Goal: Transaction & Acquisition: Download file/media

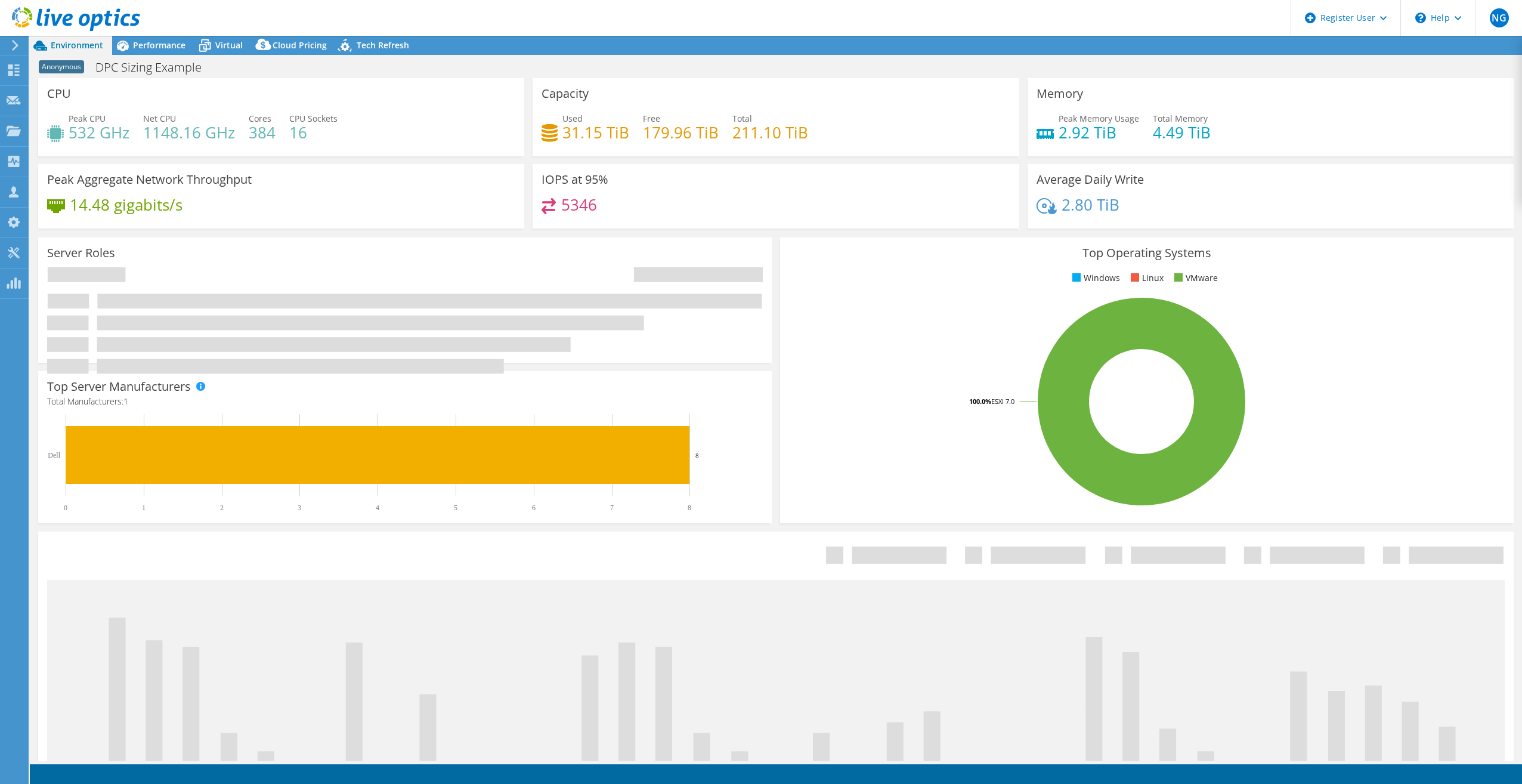
select select "EUFrankfurt"
select select "EUR"
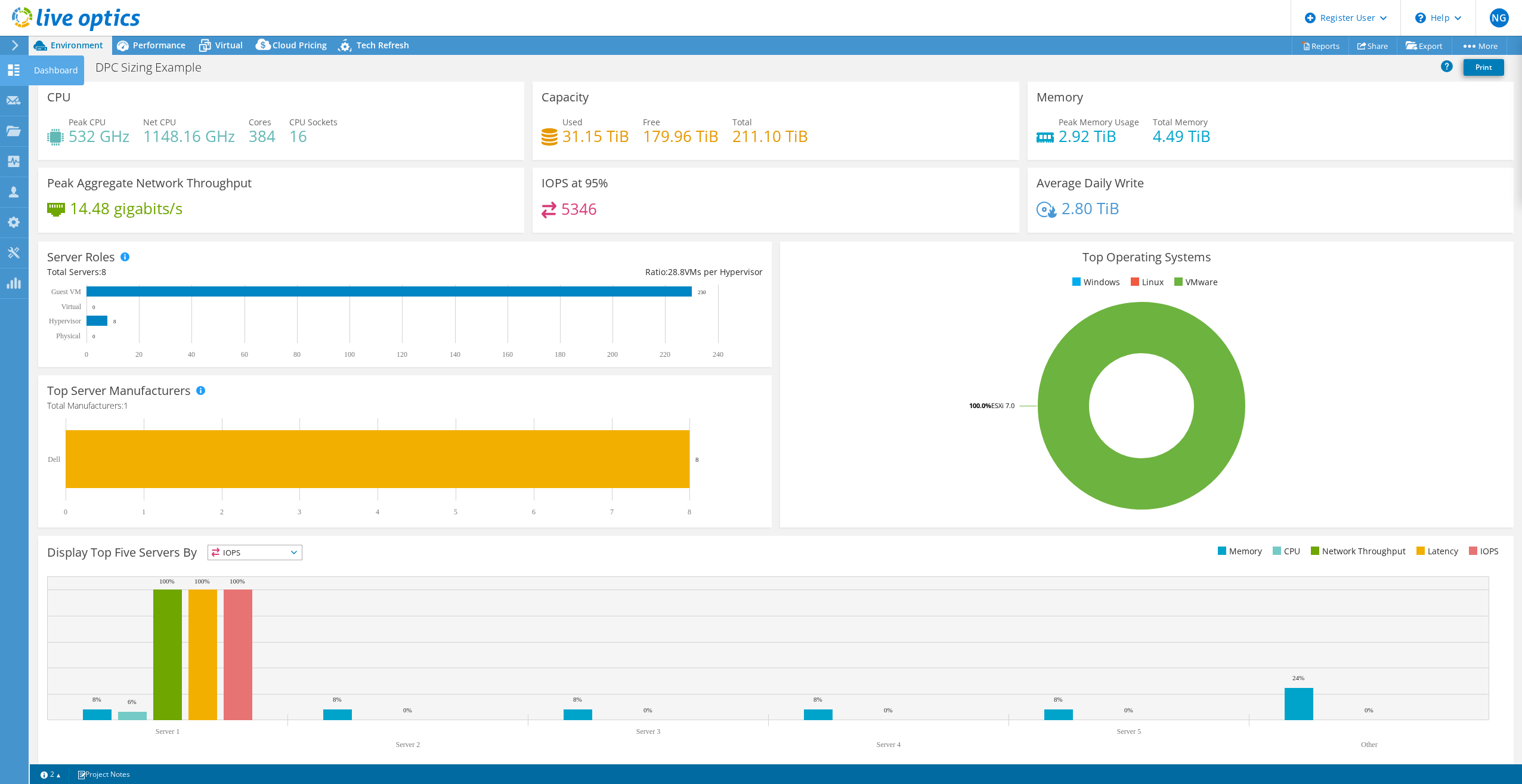
click at [9, 70] on icon at bounding box center [14, 70] width 15 height 12
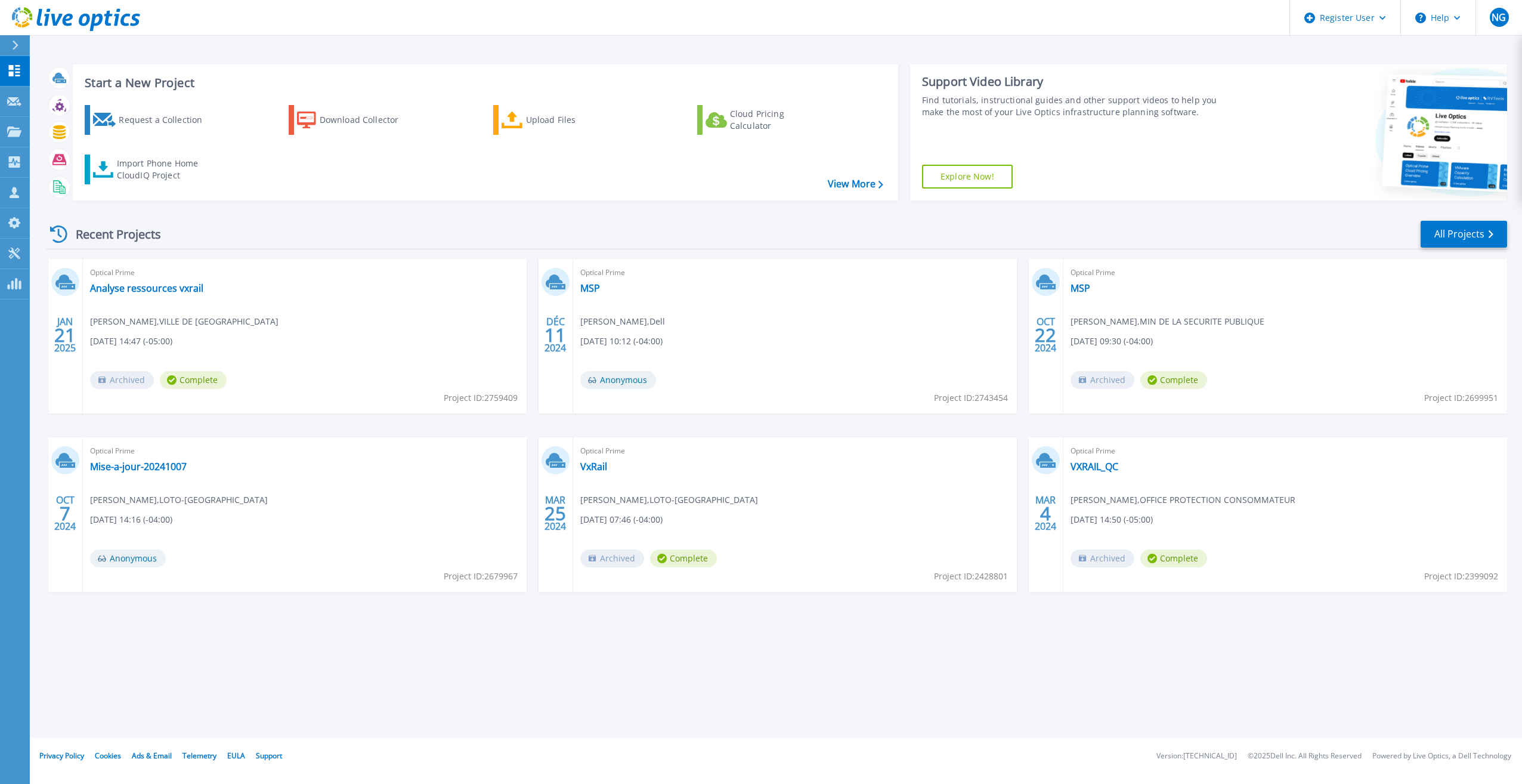
click at [637, 721] on div "Start a New Project Request a Collection Download Collector Upload Files Cloud …" at bounding box center [775, 368] width 1492 height 738
click at [626, 691] on div "Start a New Project Request a Collection Download Collector Upload Files Cloud …" at bounding box center [775, 368] width 1492 height 738
click at [642, 690] on div "Start a New Project Request a Collection Download Collector Upload Files Cloud …" at bounding box center [775, 368] width 1492 height 738
click at [682, 701] on div "Start a New Project Request a Collection Download Collector Upload Files Cloud …" at bounding box center [775, 368] width 1492 height 738
click at [458, 708] on div "Start a New Project Request a Collection Download Collector Upload Files Cloud …" at bounding box center [775, 368] width 1492 height 738
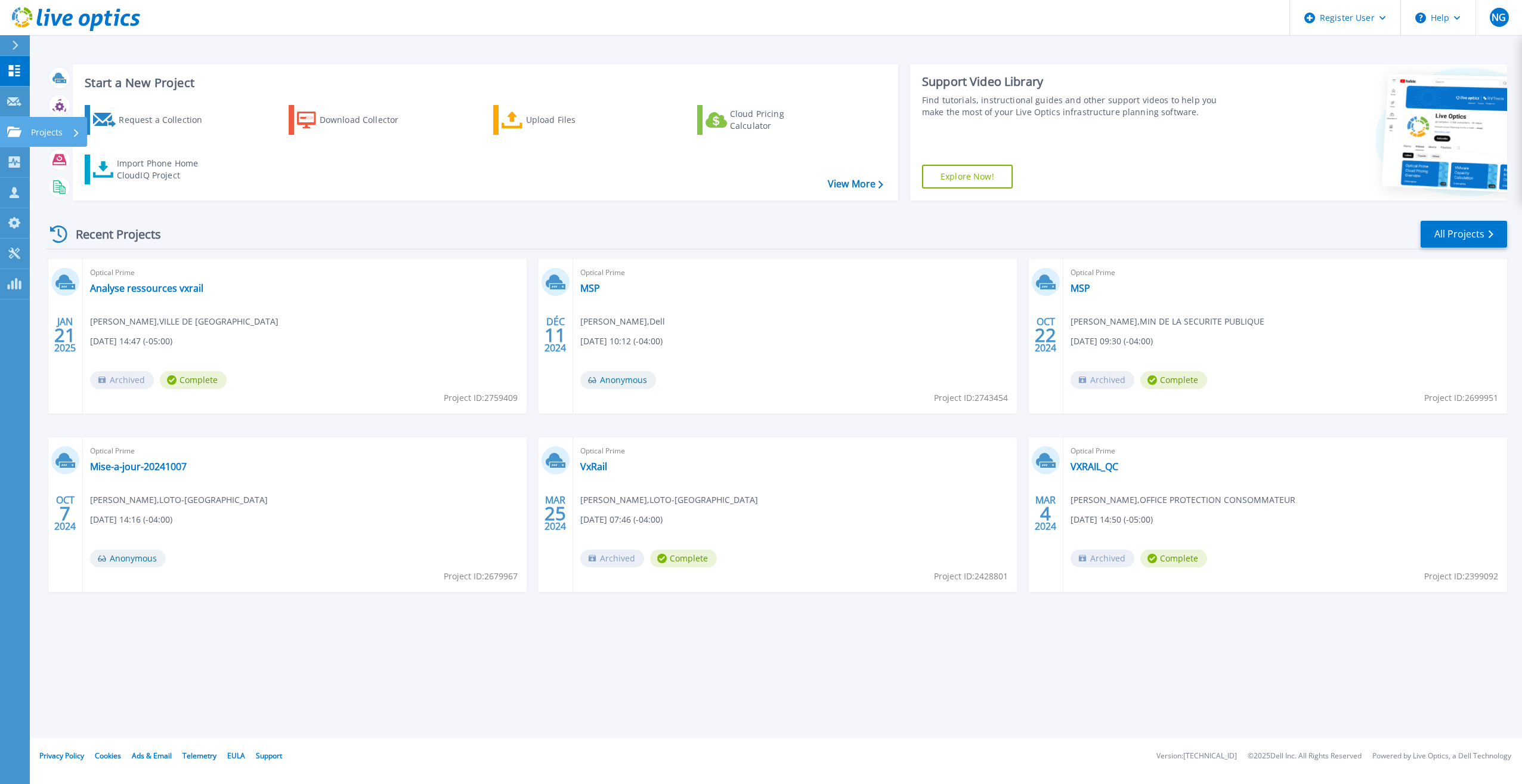
click at [12, 133] on icon at bounding box center [14, 131] width 15 height 10
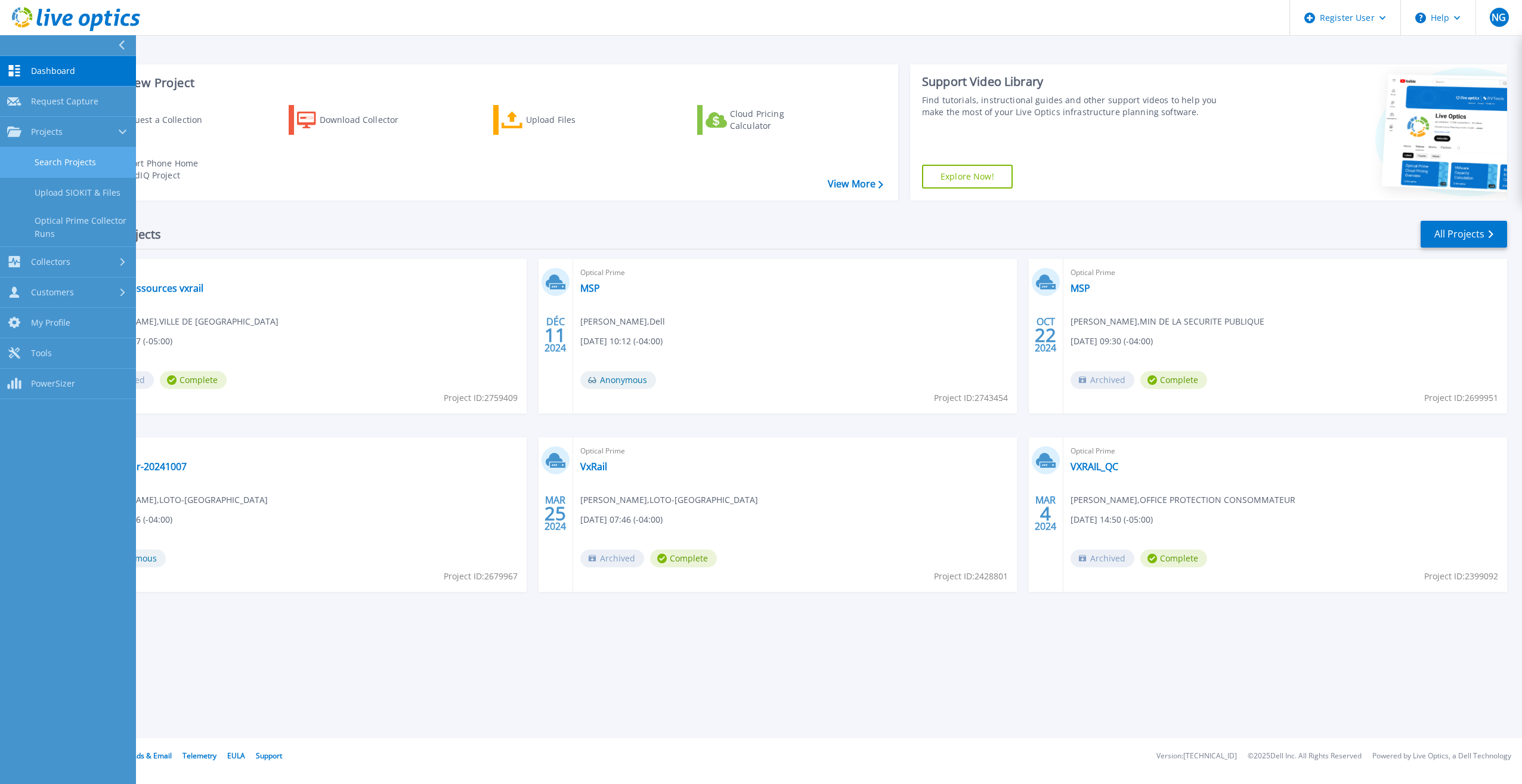
click at [54, 163] on link "Search Projects" at bounding box center [68, 163] width 136 height 31
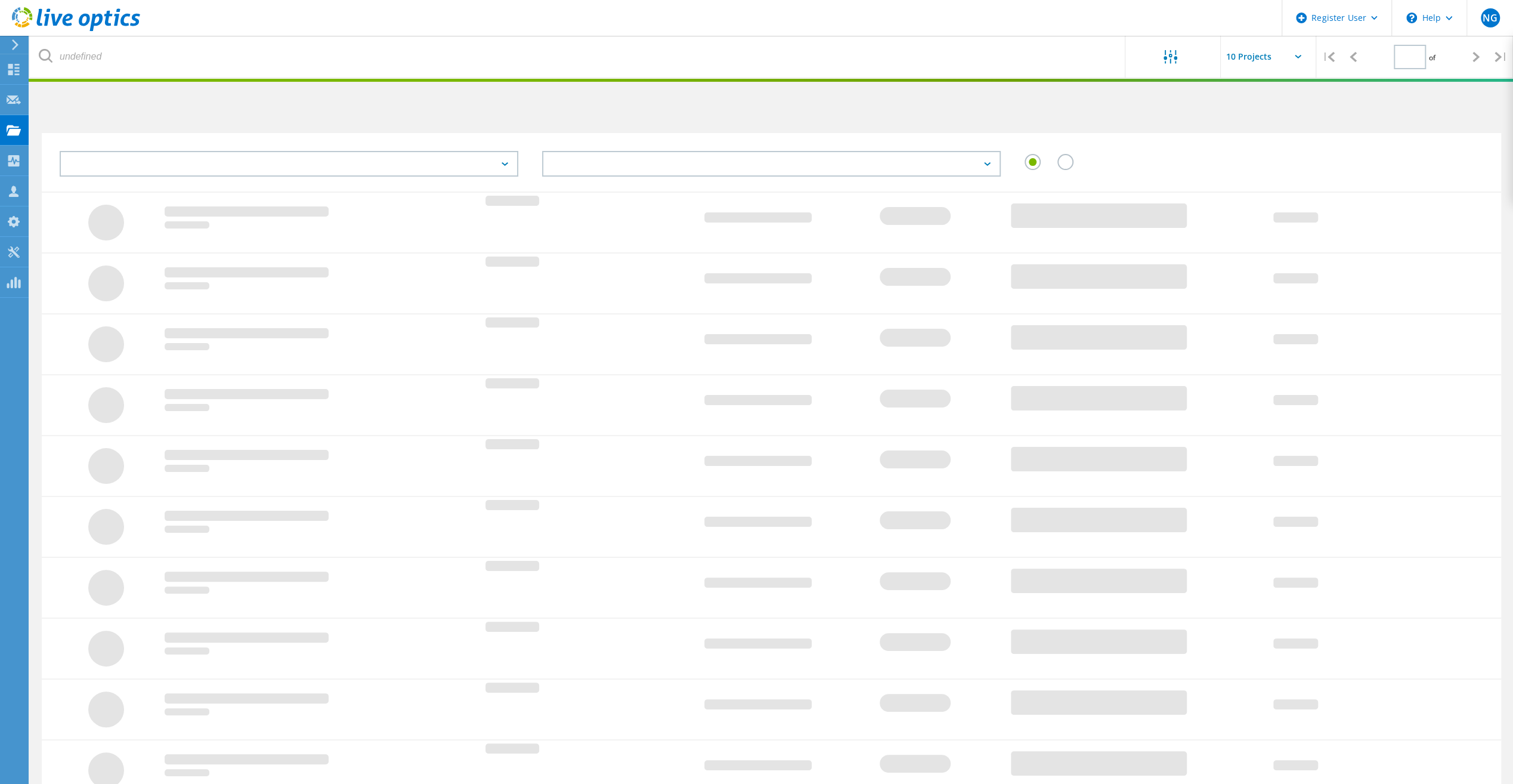
type input "1"
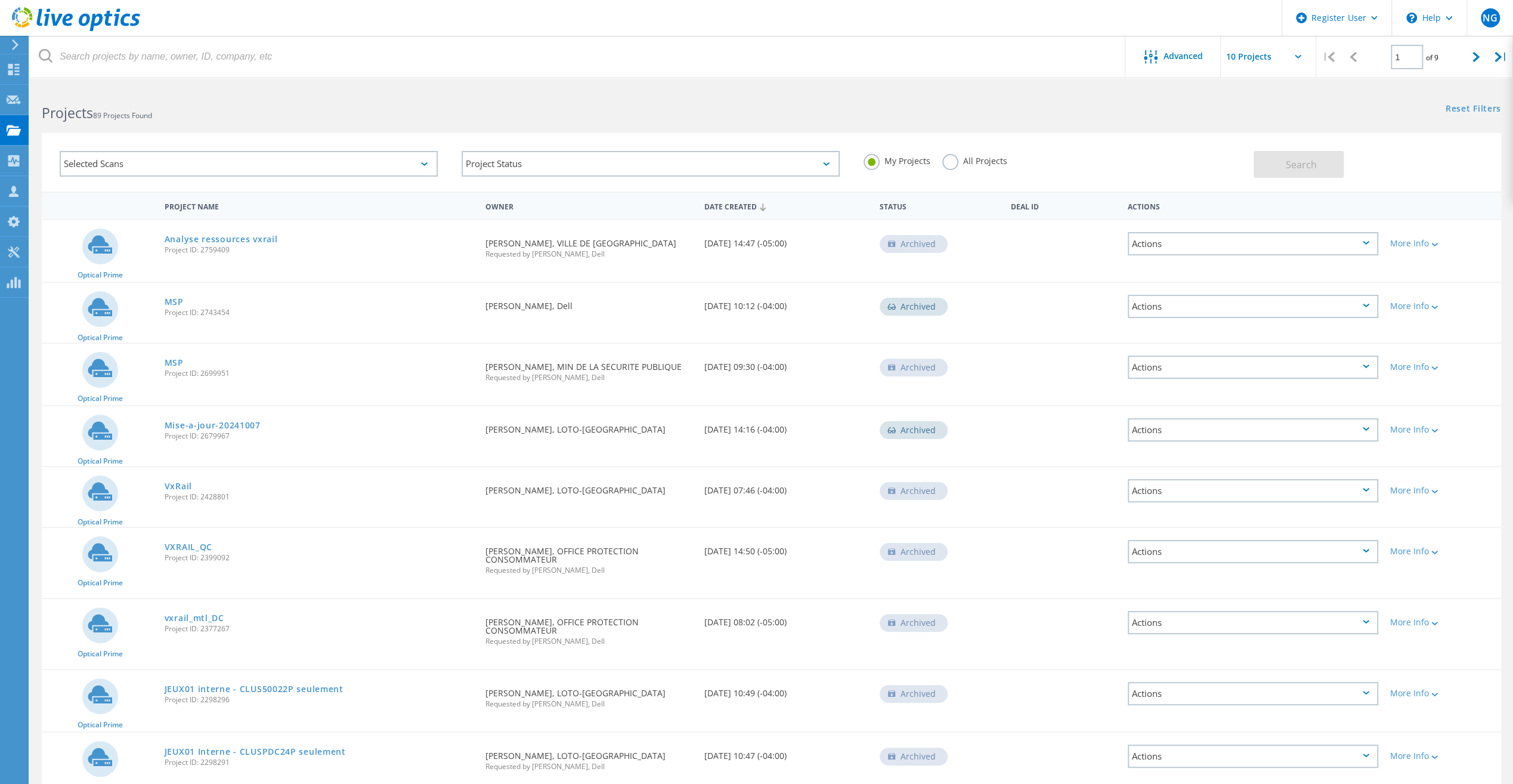
click at [216, 161] on div "Selected Scans" at bounding box center [249, 163] width 378 height 26
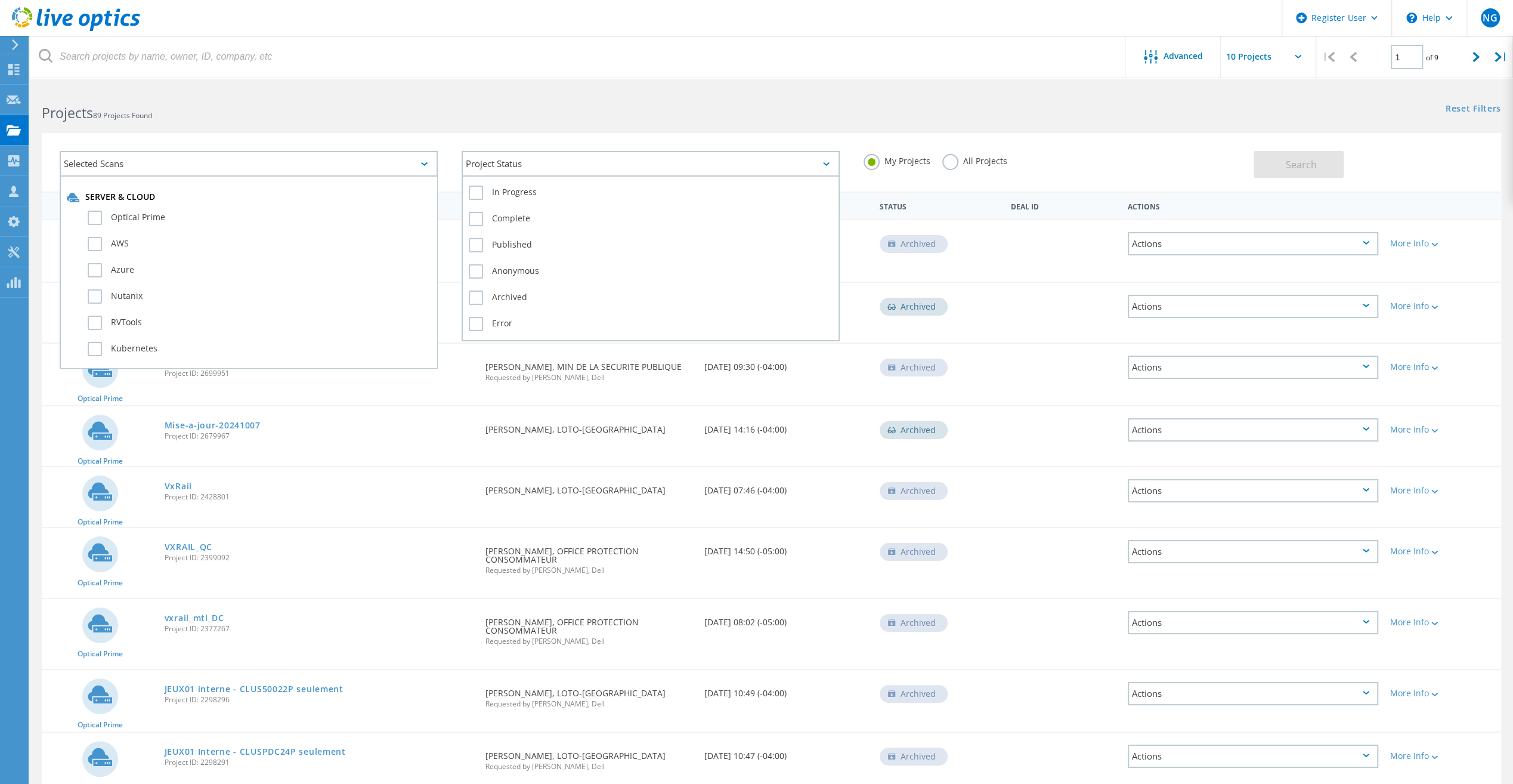
click at [532, 164] on div "Project Status" at bounding box center [651, 163] width 378 height 26
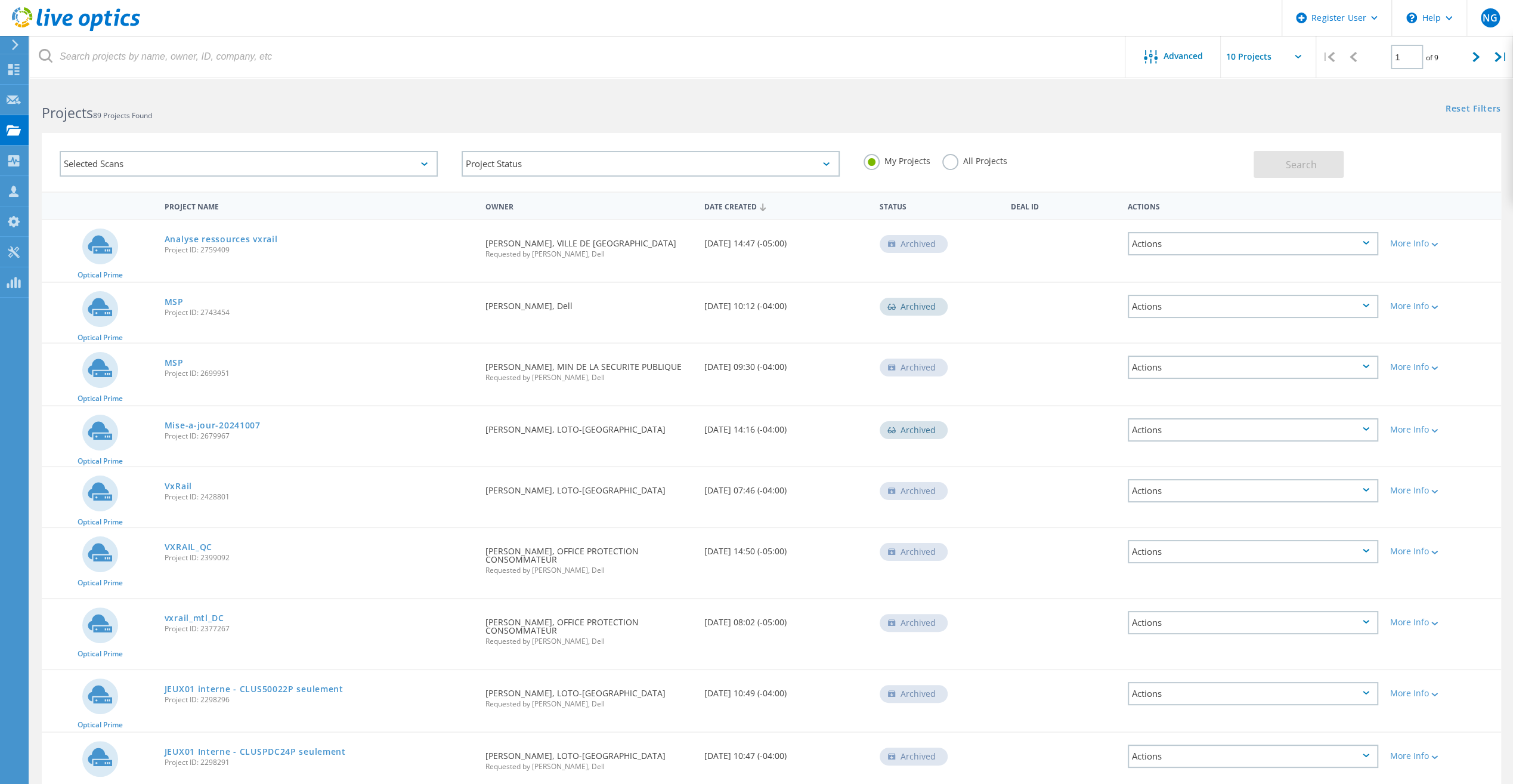
click at [330, 156] on div "Selected Scans" at bounding box center [249, 163] width 378 height 26
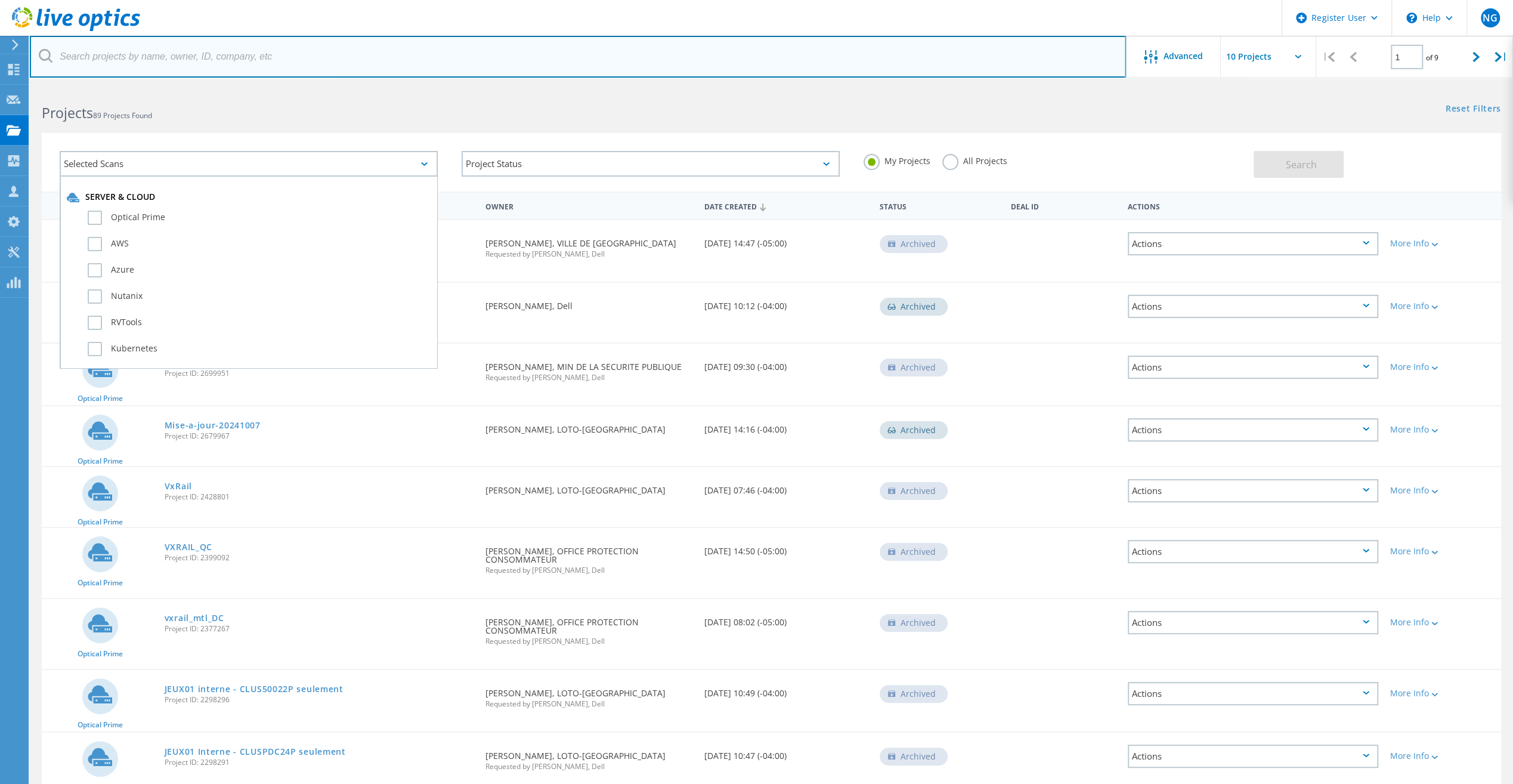
click at [269, 69] on input "text" at bounding box center [577, 56] width 1096 height 41
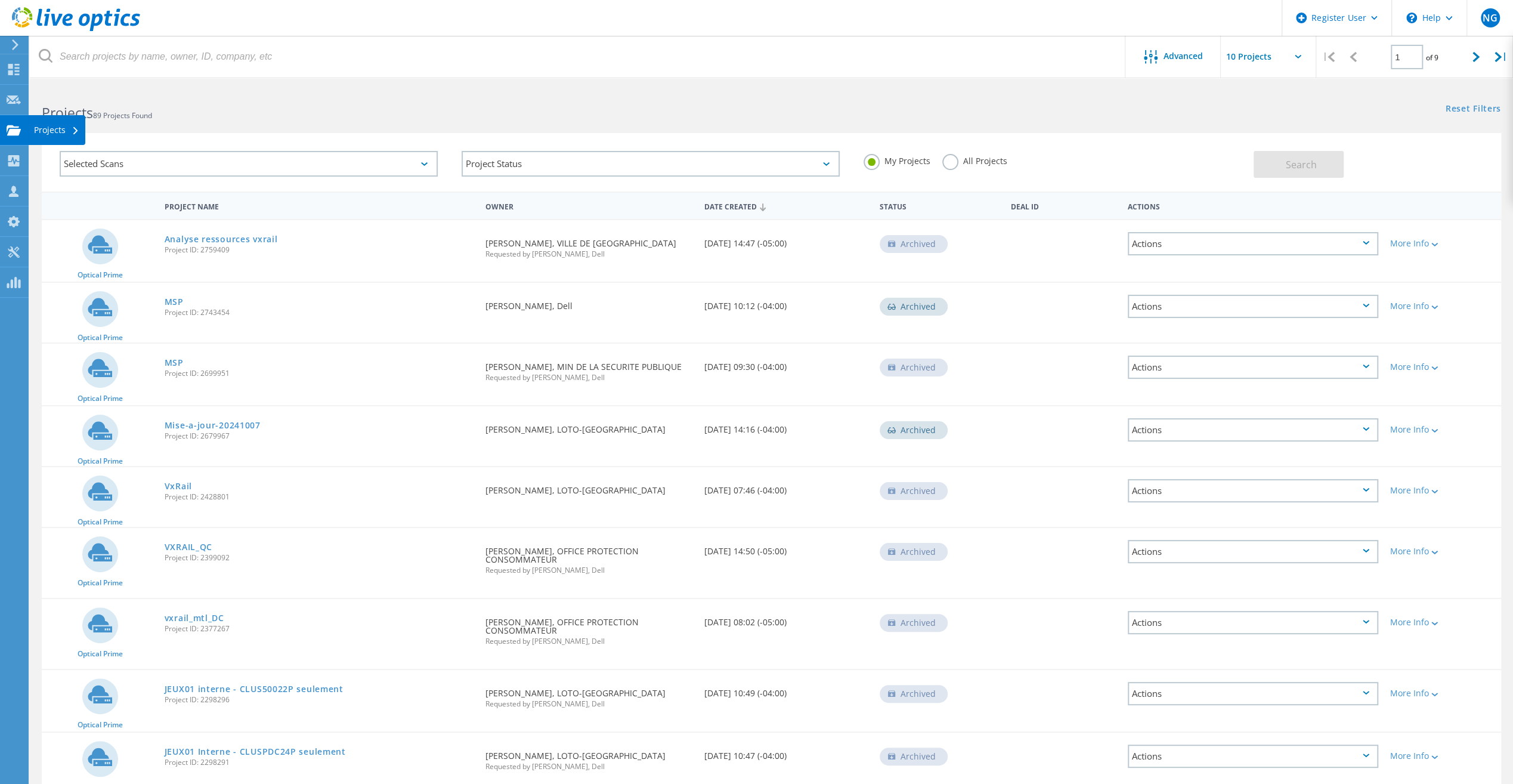
click at [18, 130] on use at bounding box center [14, 130] width 15 height 10
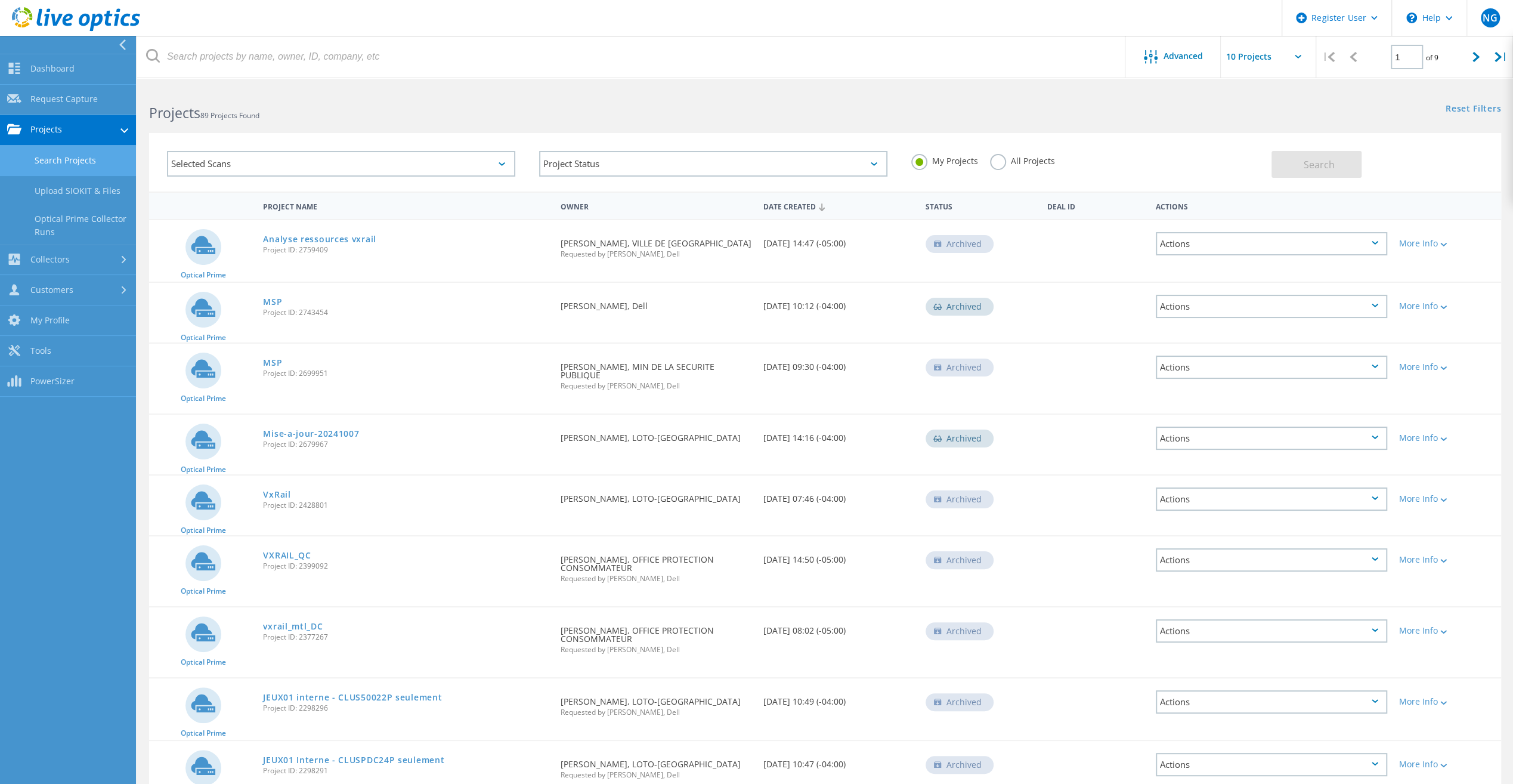
click at [66, 161] on link "Search Projects" at bounding box center [68, 161] width 136 height 31
click at [249, 168] on div "Selected Scans" at bounding box center [342, 163] width 349 height 26
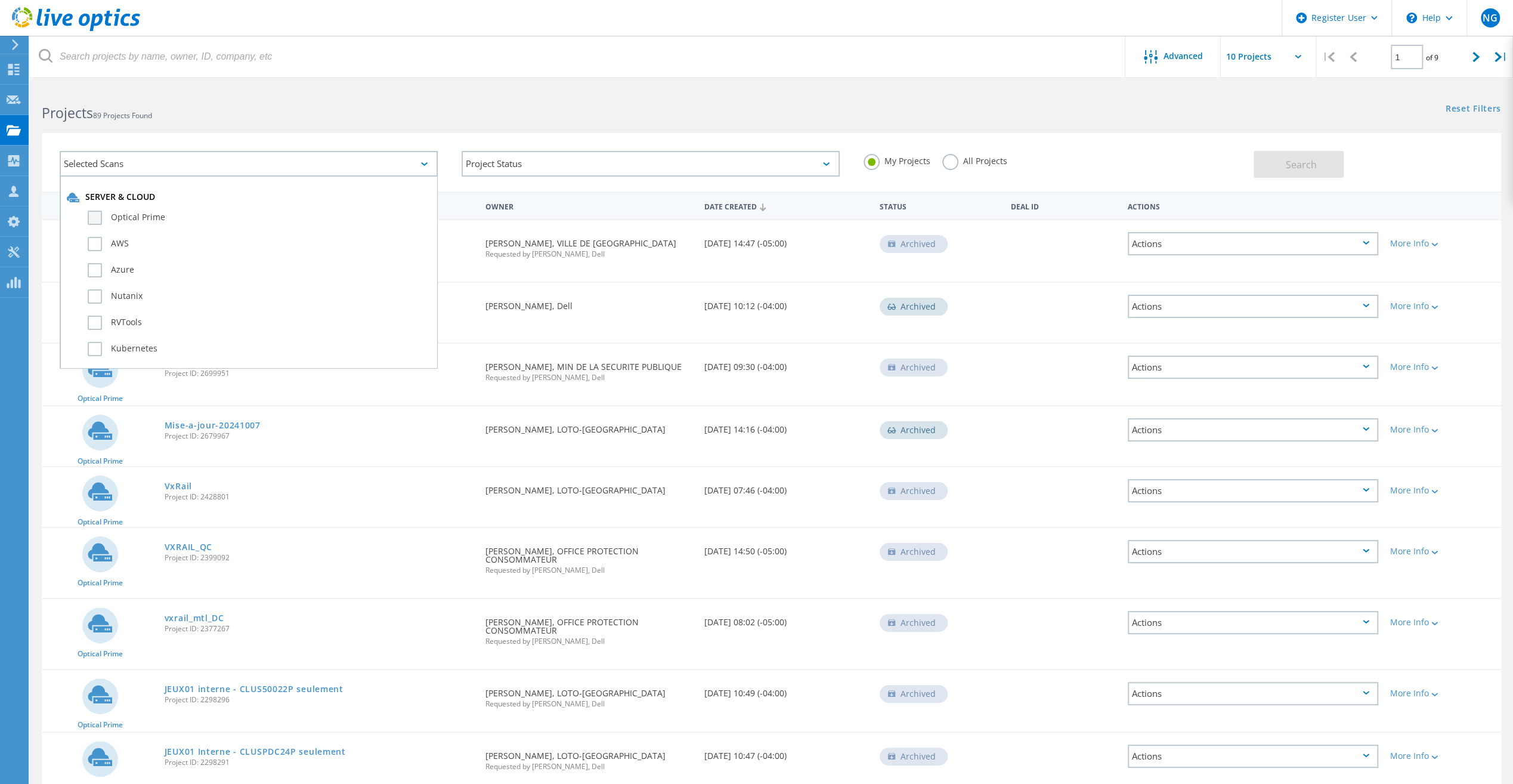
click at [130, 215] on label "Optical Prime" at bounding box center [259, 218] width 343 height 15
click at [0, 0] on input "Optical Prime" at bounding box center [0, 0] width 0 height 0
click at [1317, 170] on button "Search" at bounding box center [1298, 163] width 90 height 27
click at [961, 162] on label "All Projects" at bounding box center [975, 160] width 65 height 12
click at [0, 0] on input "All Projects" at bounding box center [0, 0] width 0 height 0
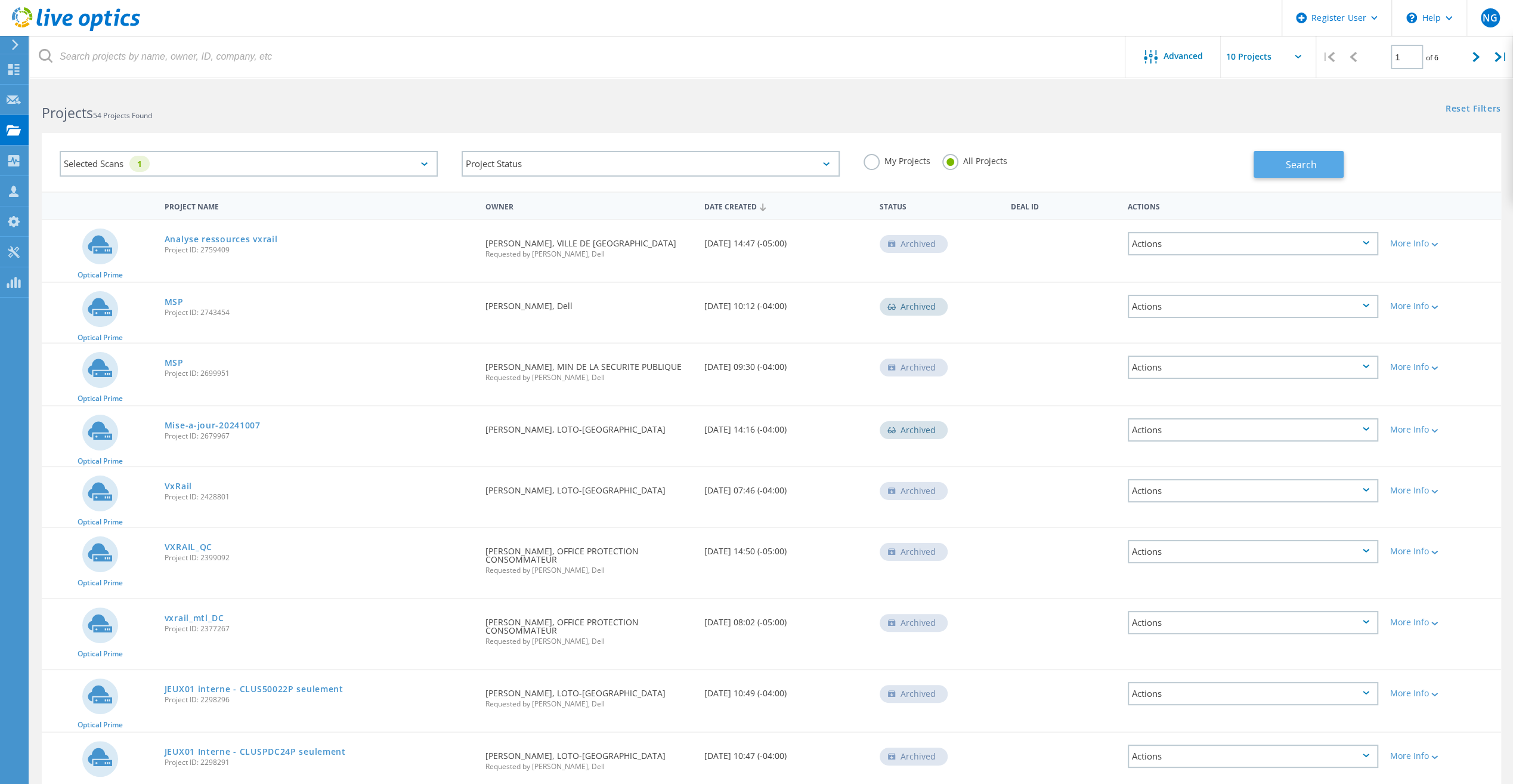
click at [1319, 173] on button "Search" at bounding box center [1298, 163] width 90 height 27
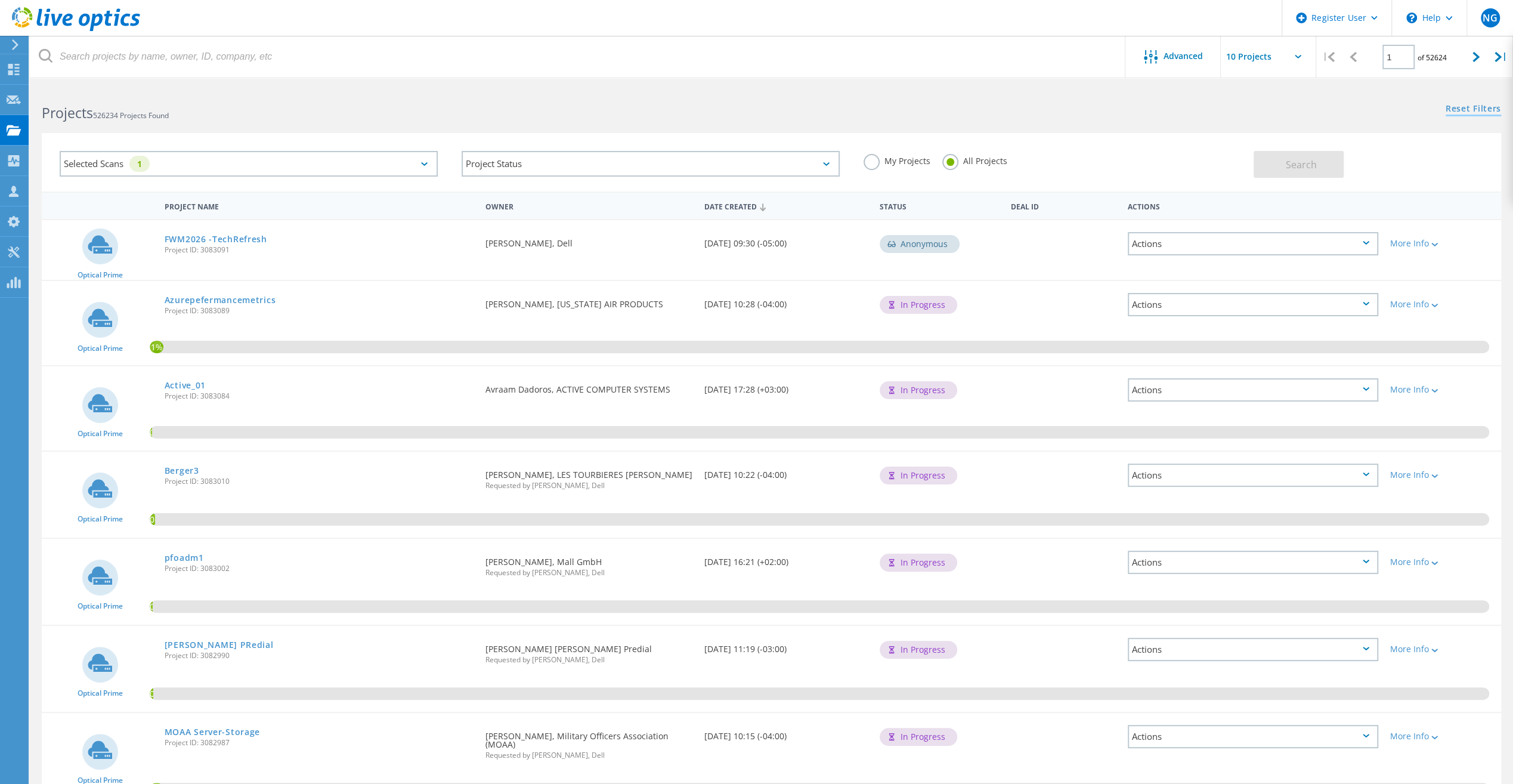
click at [1477, 107] on link "Reset Filters" at bounding box center [1474, 109] width 55 height 10
click at [1184, 54] on span "Advanced" at bounding box center [1183, 56] width 39 height 8
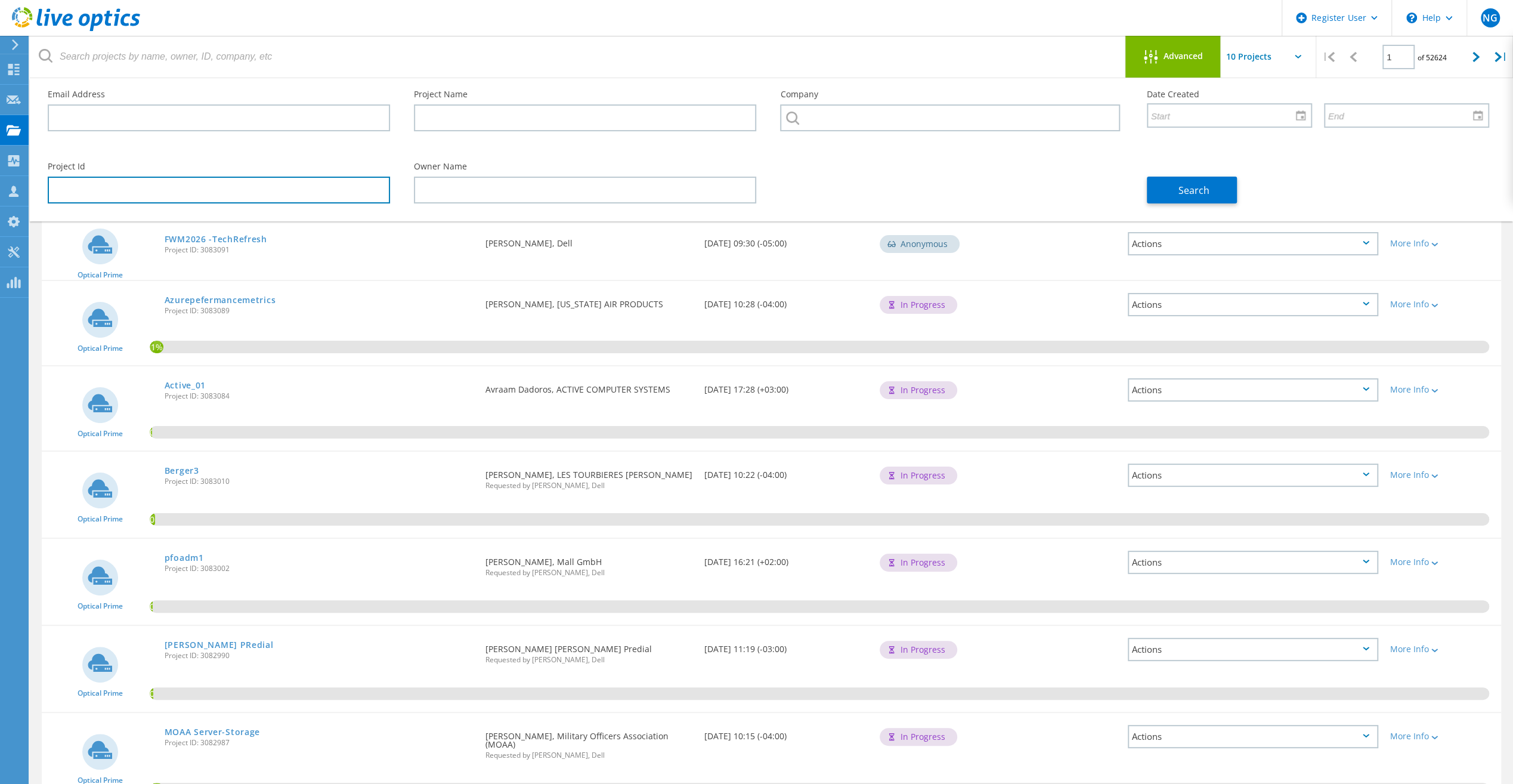
click at [140, 198] on input "text" at bounding box center [219, 189] width 343 height 27
paste input "3042568"
type input "3042568"
click at [1210, 191] on button "Search" at bounding box center [1192, 189] width 90 height 27
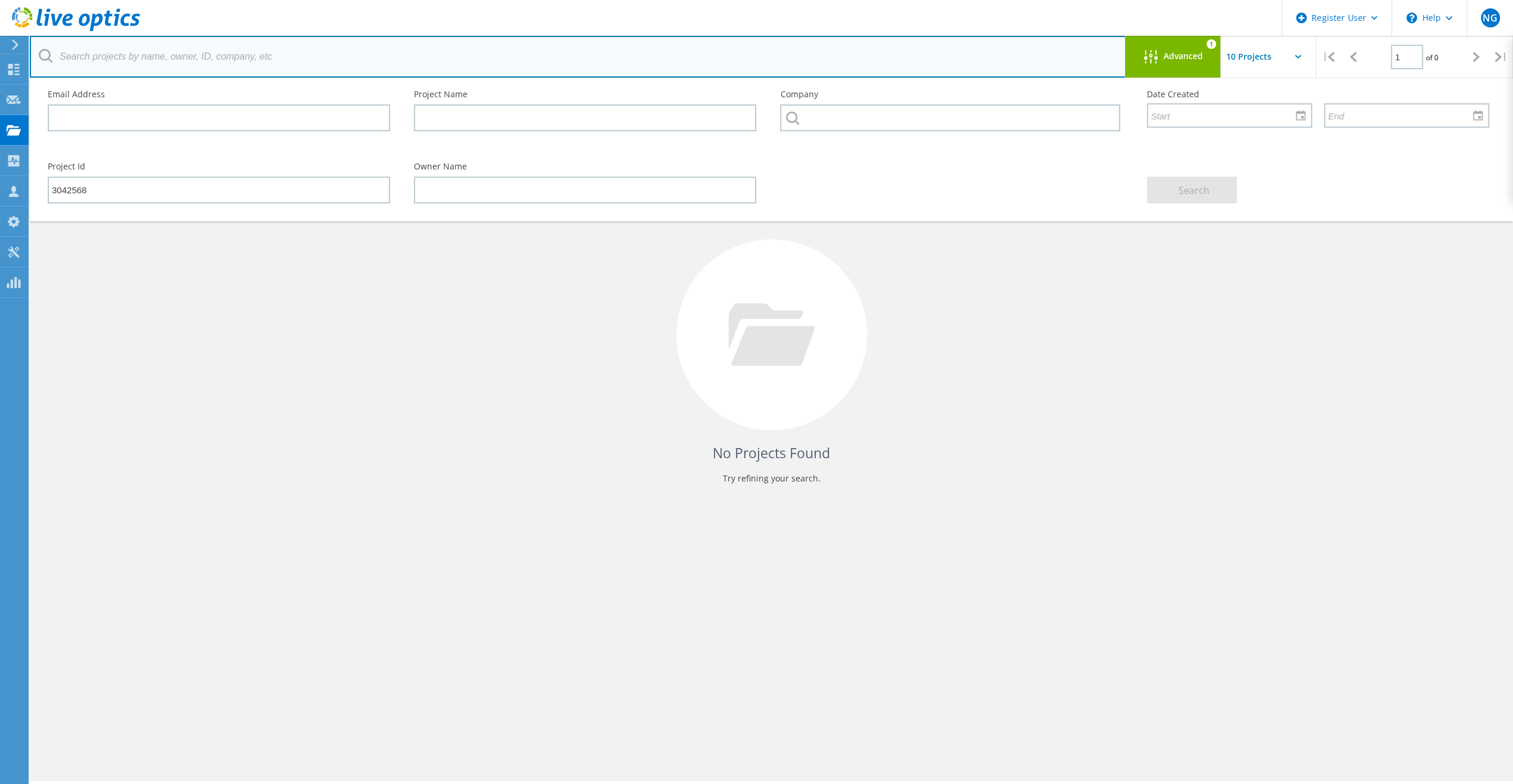
click at [861, 67] on input "text" at bounding box center [577, 56] width 1096 height 41
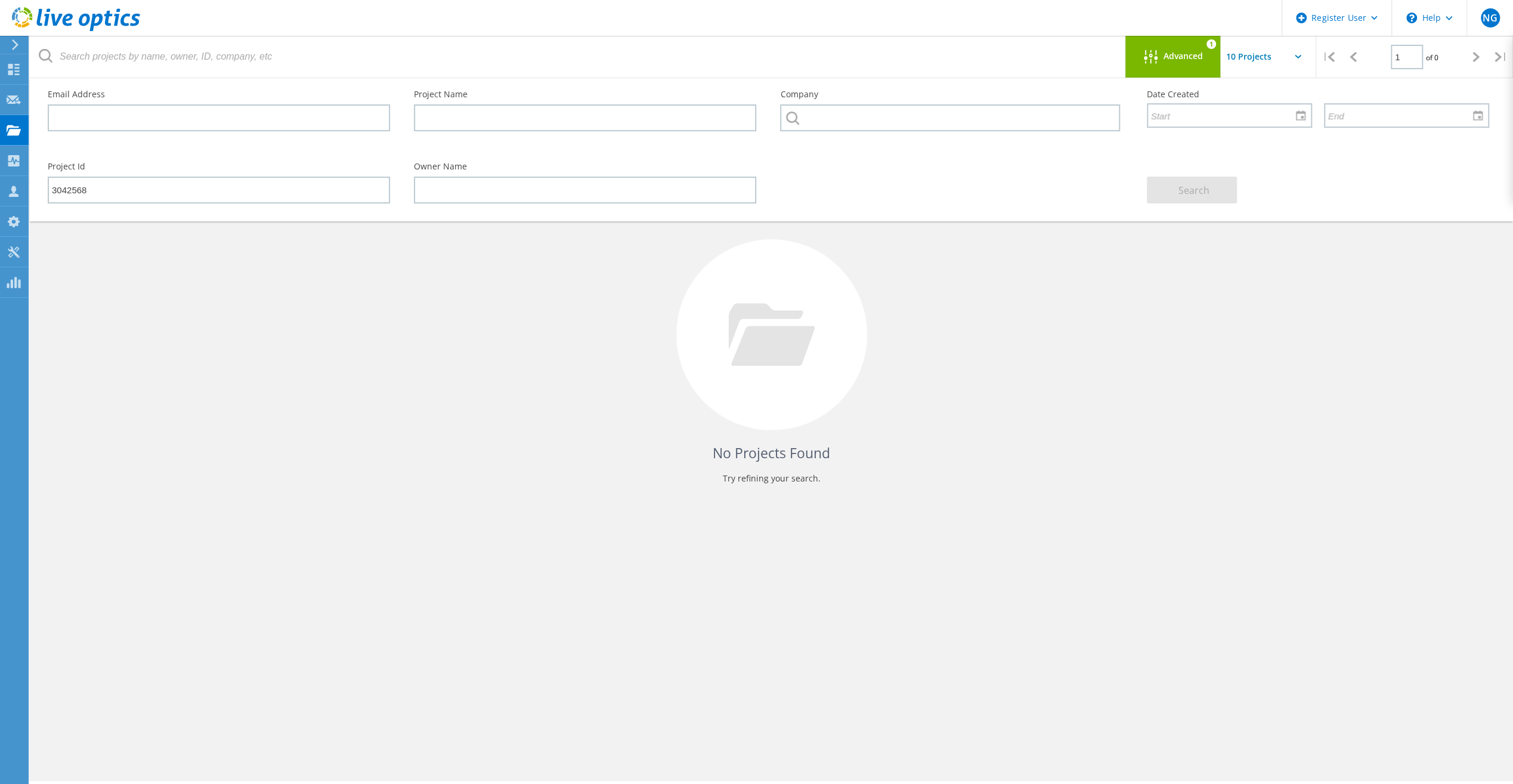
click at [1161, 380] on div "No Projects Found Try refining your search." at bounding box center [771, 345] width 1460 height 308
click at [1304, 52] on input "text" at bounding box center [1281, 56] width 119 height 41
click at [1279, 148] on div "Show 40 Projects" at bounding box center [1281, 147] width 118 height 20
type input "Show 40 Projects"
click at [149, 121] on input "text" at bounding box center [219, 117] width 343 height 27
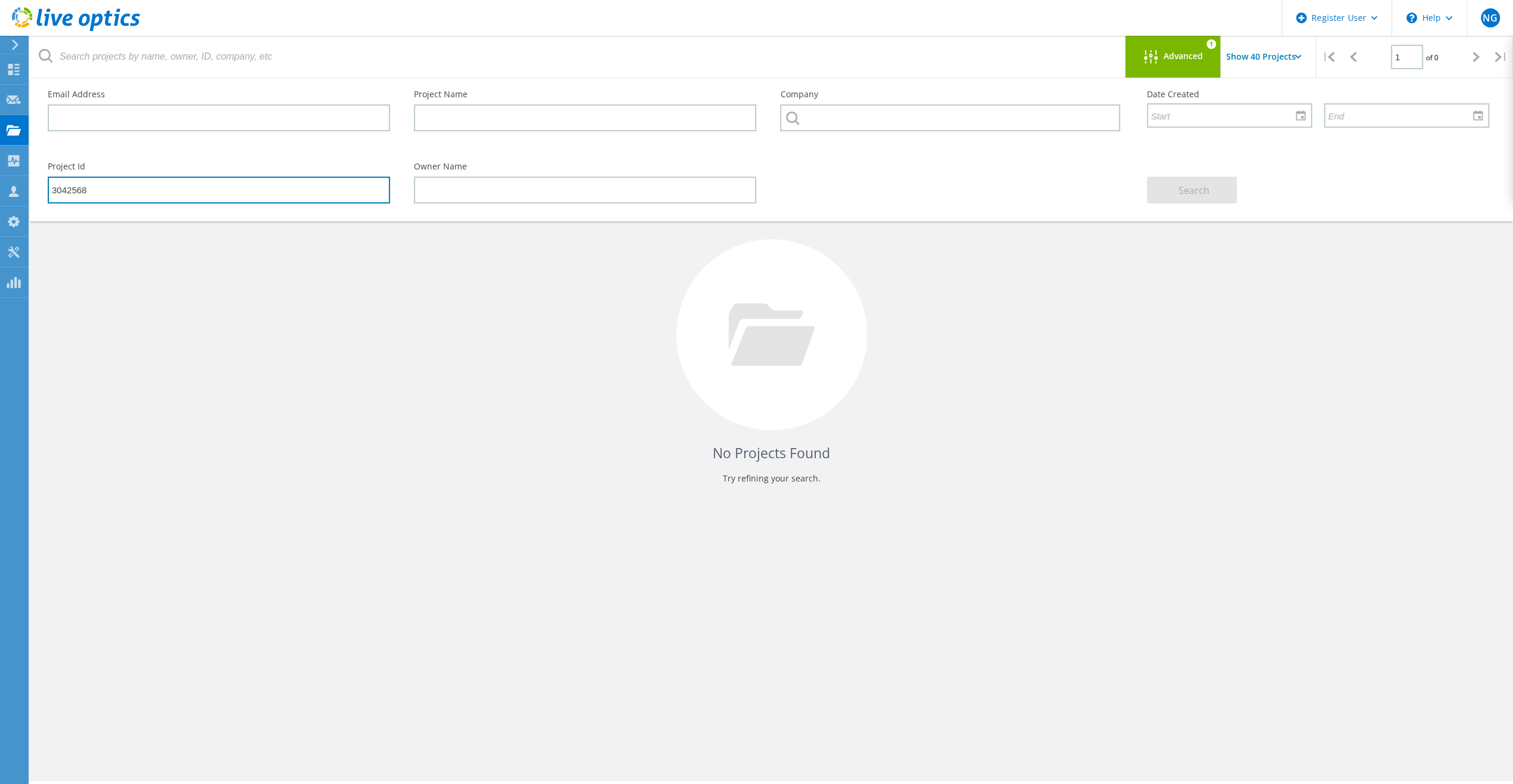
click at [346, 197] on input "3042568" at bounding box center [219, 189] width 343 height 27
click at [15, 125] on icon at bounding box center [14, 131] width 15 height 12
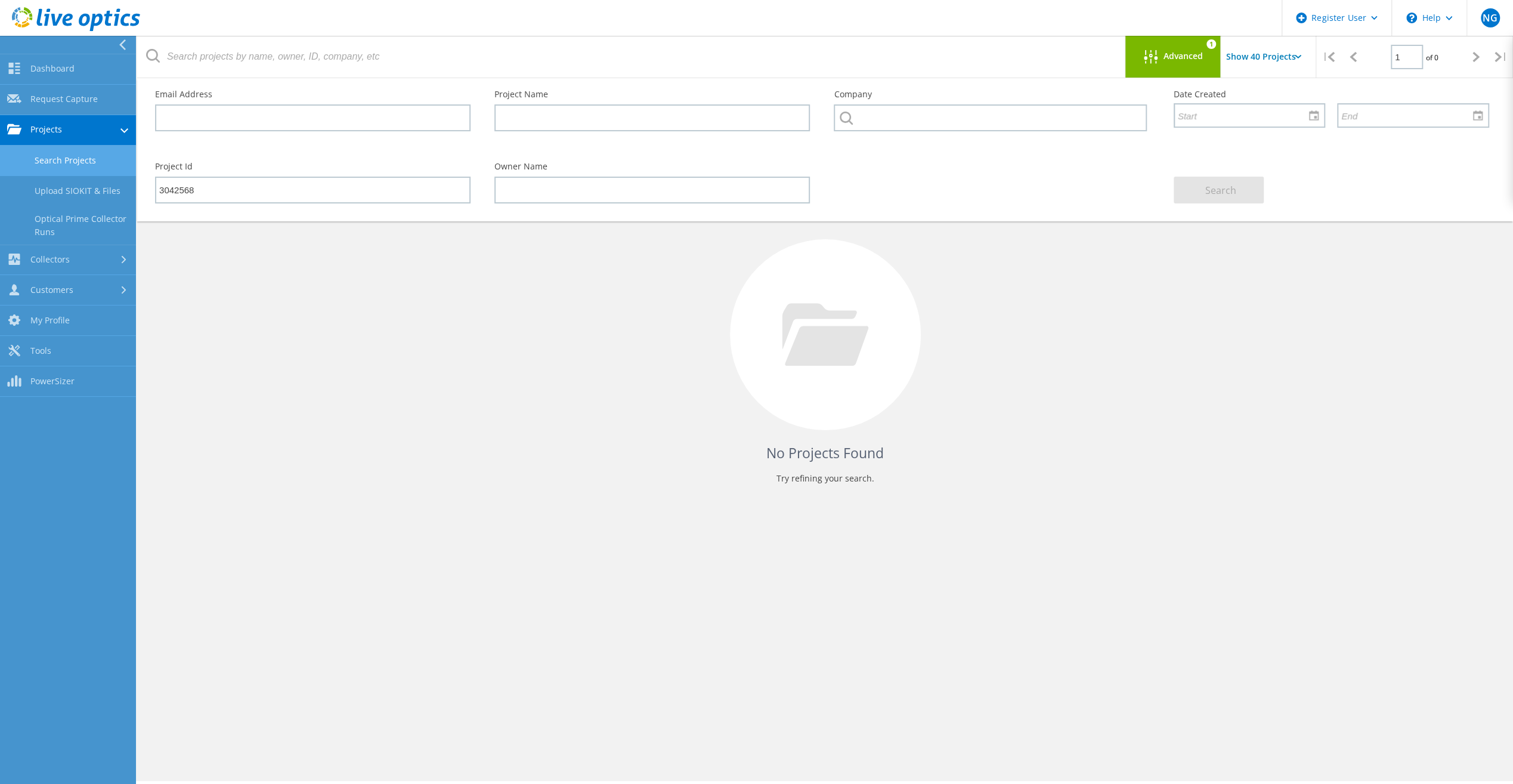
click at [295, 297] on div "No Projects Found Try refining your search." at bounding box center [824, 345] width 1352 height 308
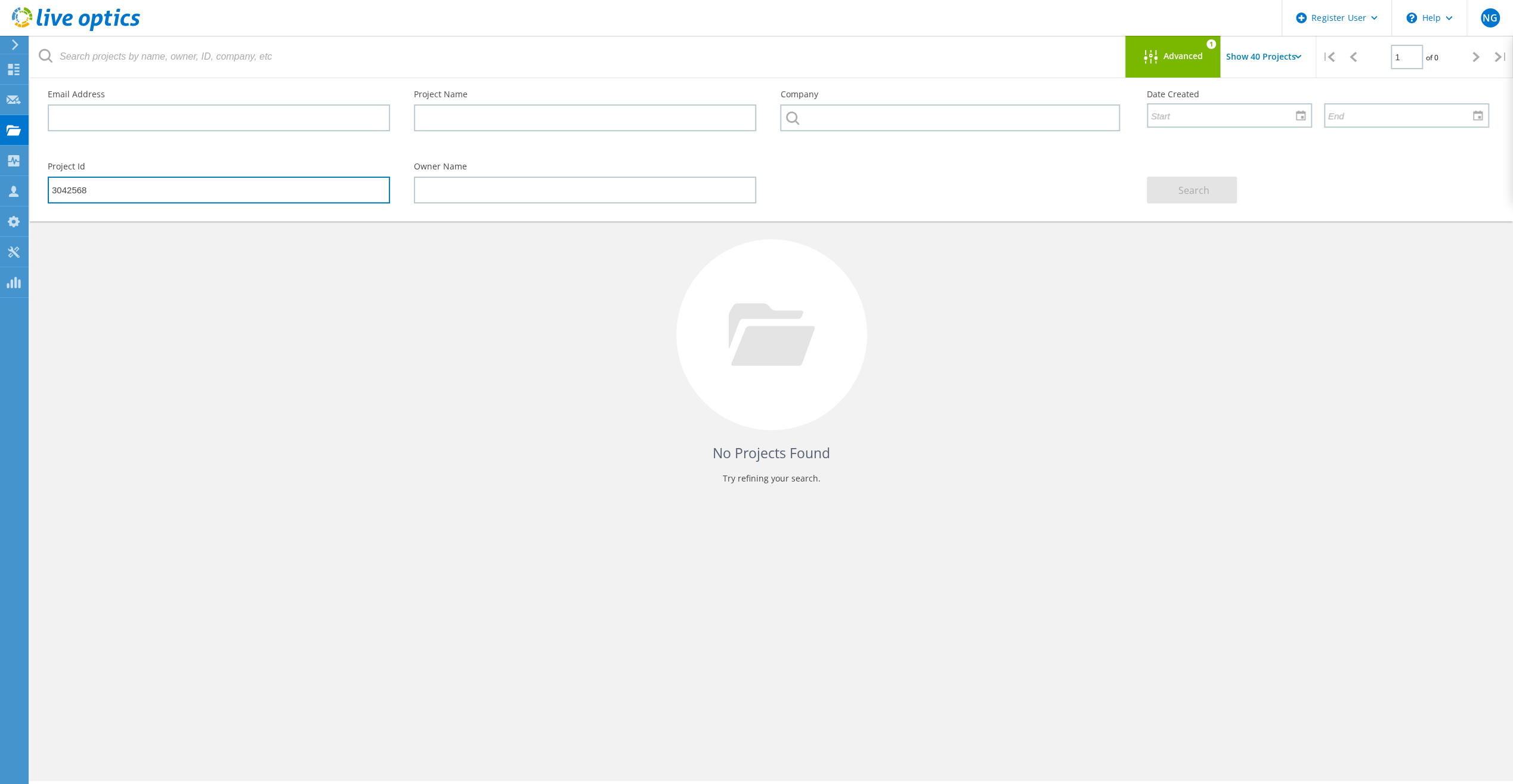
click at [174, 196] on input "3042568" at bounding box center [219, 189] width 343 height 27
drag, startPoint x: 174, startPoint y: 196, endPoint x: 0, endPoint y: 180, distance: 174.7
click at [0, 180] on html "Register User \n Help Explore Helpful Articles Contact Support NG Dell User Nic…" at bounding box center [756, 408] width 1513 height 817
click at [168, 194] on input "3042568" at bounding box center [219, 189] width 343 height 27
click at [1187, 62] on div "Advanced" at bounding box center [1173, 57] width 96 height 15
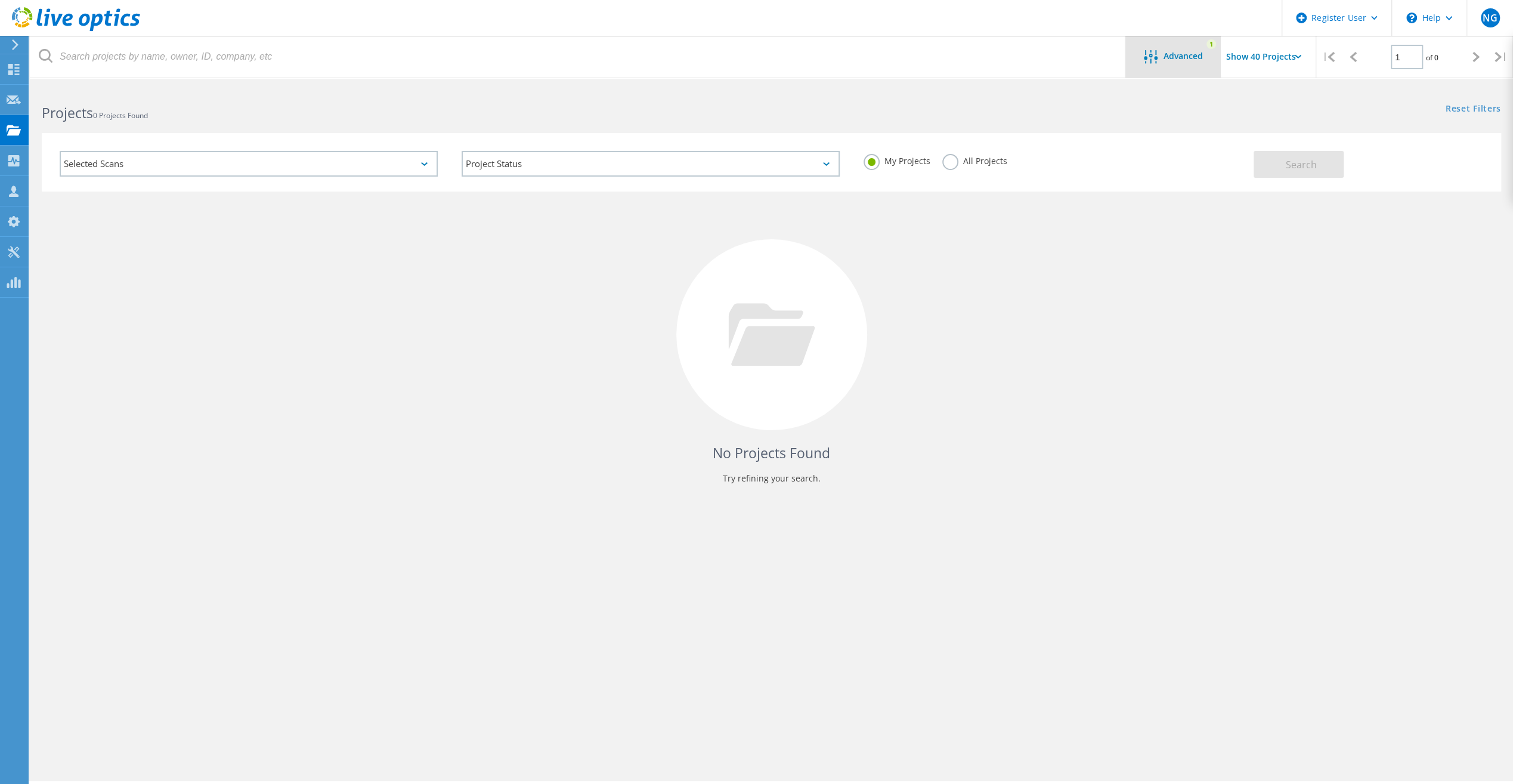
click at [1191, 55] on span "Advanced" at bounding box center [1183, 56] width 39 height 8
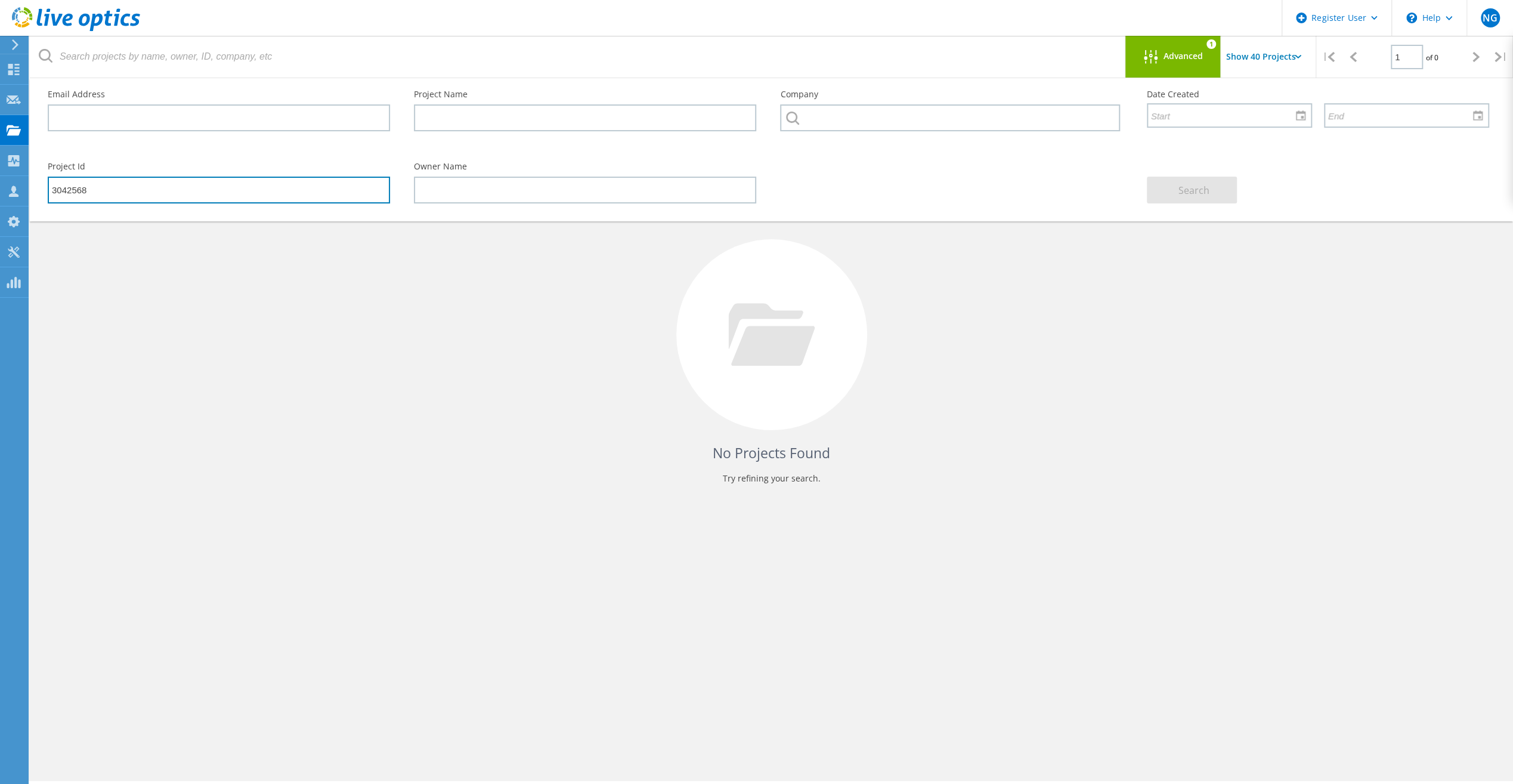
click at [188, 194] on input "3042568" at bounding box center [219, 189] width 343 height 27
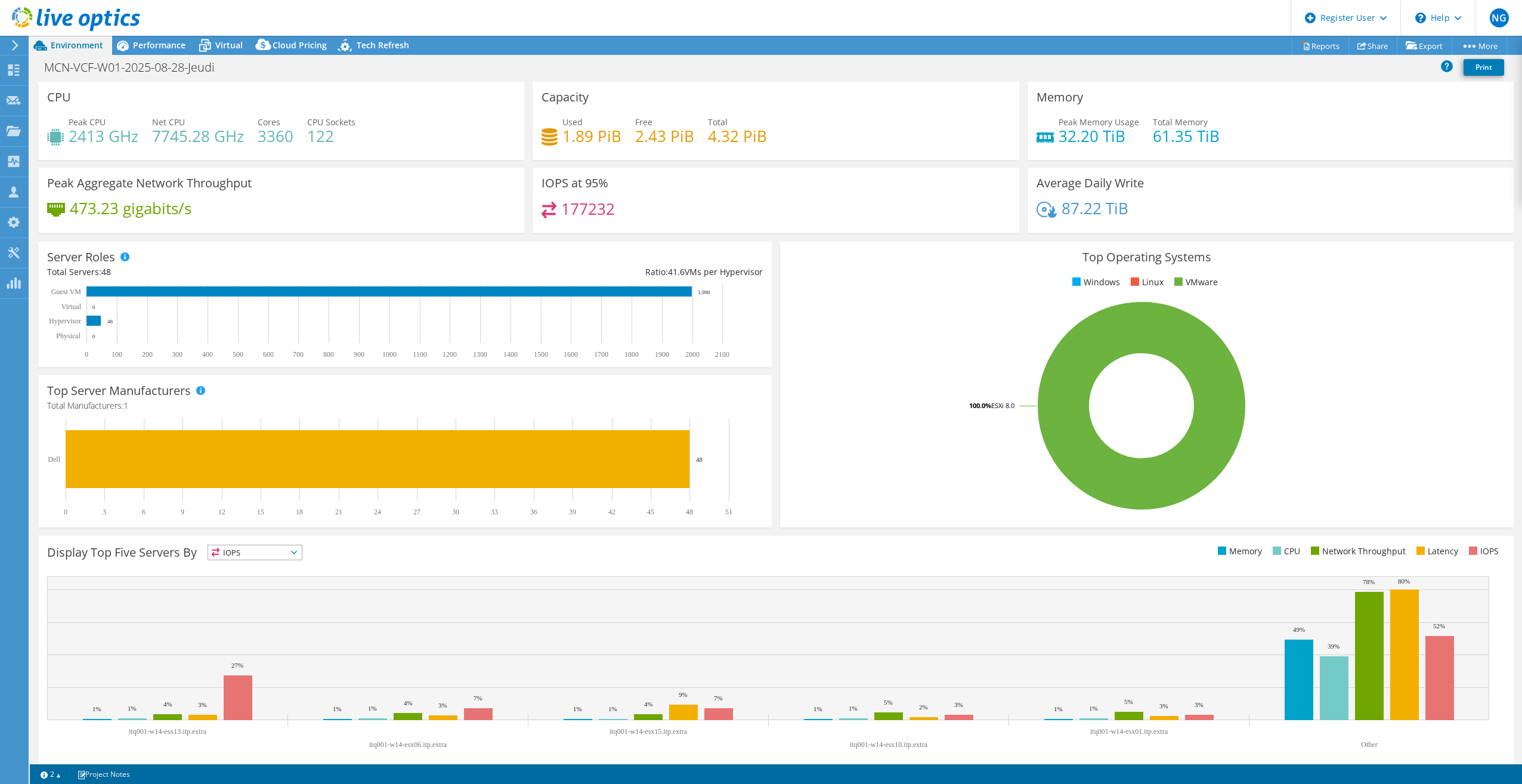
select select "USD"
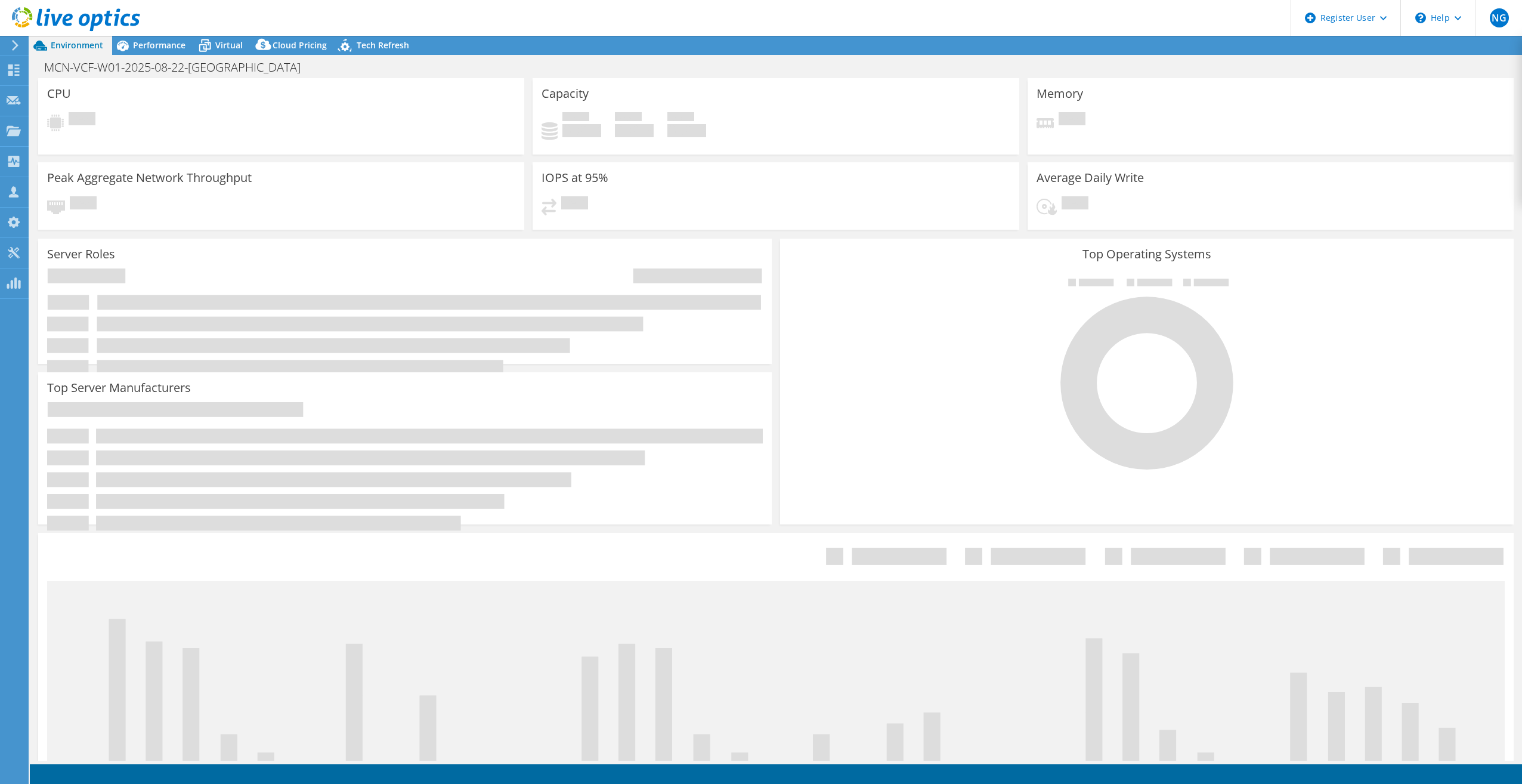
select select "USD"
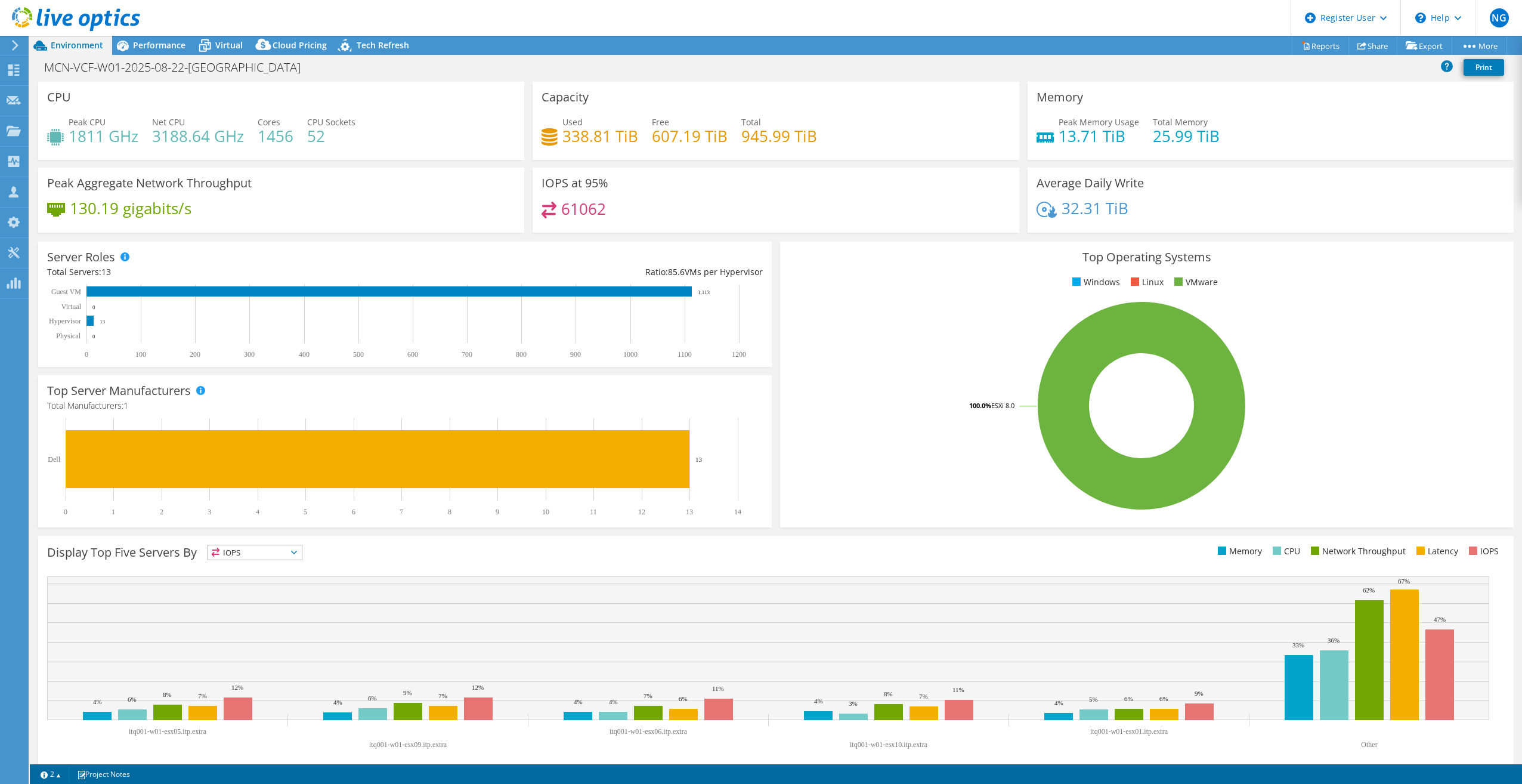
drag, startPoint x: 6, startPoint y: 327, endPoint x: 6, endPoint y: 315, distance: 12.0
click at [50, 160] on div "Collectors" at bounding box center [60, 162] width 65 height 30
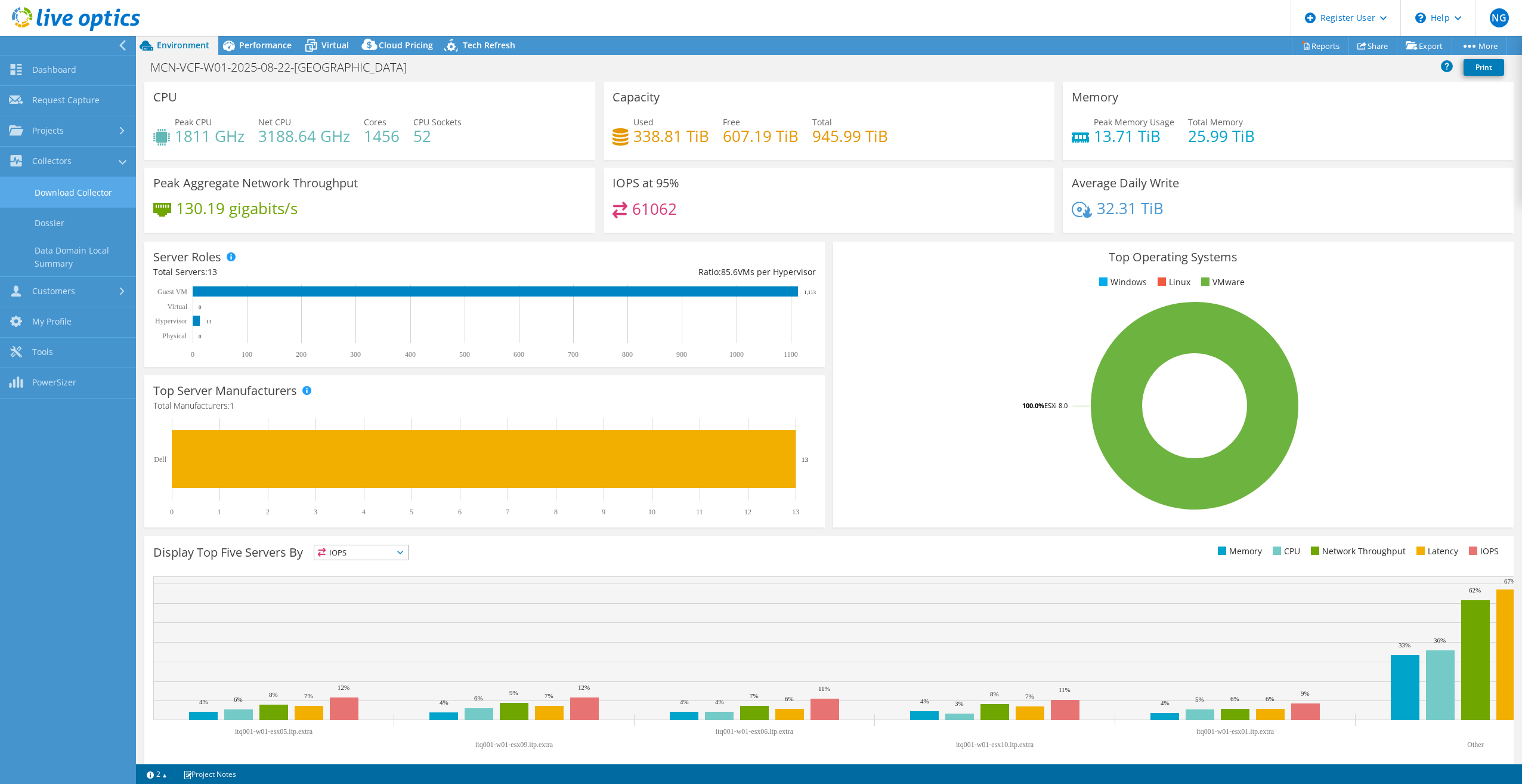
click at [100, 191] on link "Download Collector" at bounding box center [68, 192] width 136 height 31
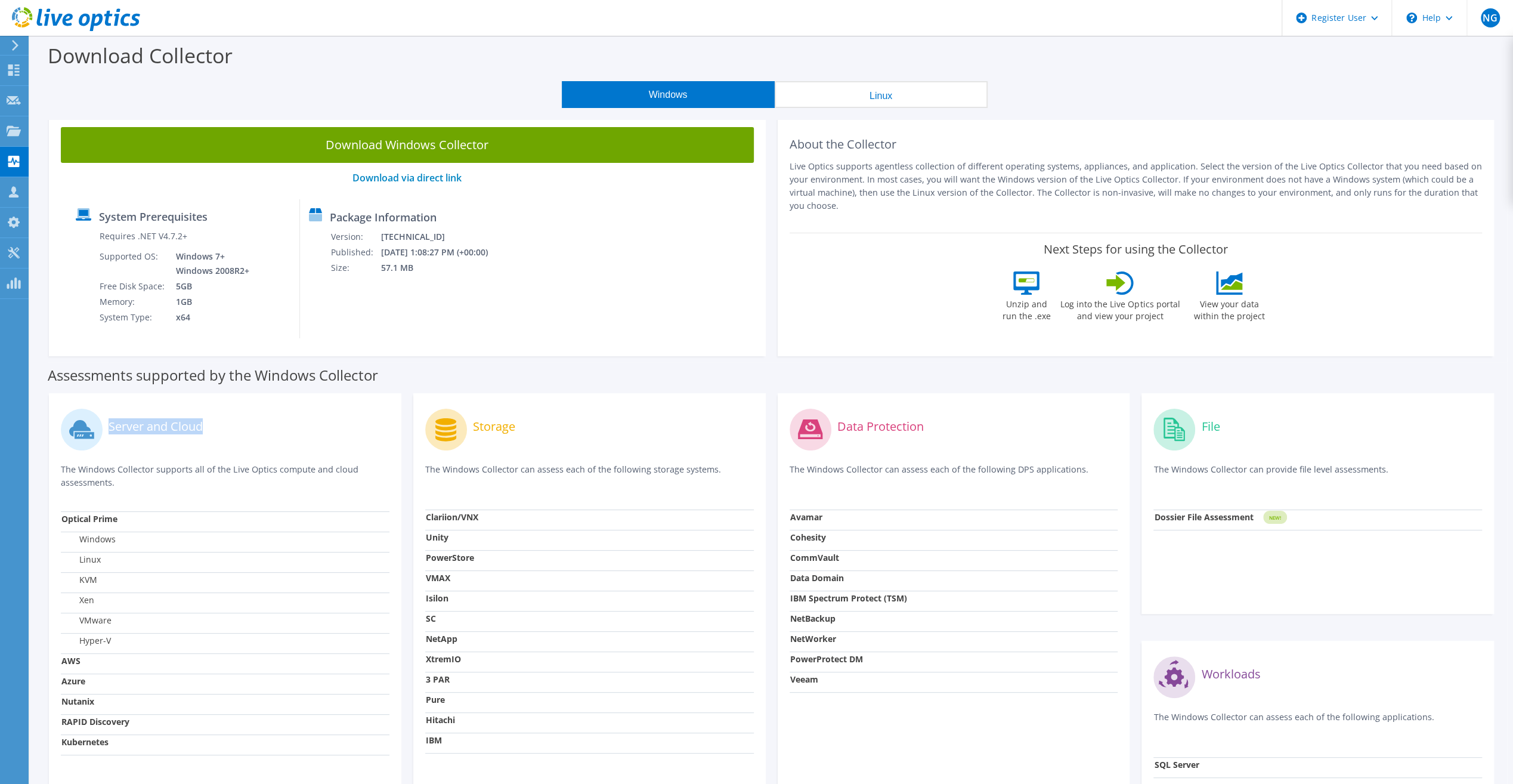
drag, startPoint x: 214, startPoint y: 425, endPoint x: 106, endPoint y: 430, distance: 108.1
click at [106, 430] on div "Server and Cloud" at bounding box center [226, 429] width 329 height 49
drag, startPoint x: 106, startPoint y: 430, endPoint x: 191, endPoint y: 447, distance: 86.7
click at [191, 447] on div "Server and Cloud" at bounding box center [226, 429] width 329 height 49
click at [204, 471] on p "The Windows Collector supports all of the Live Optics compute and cloud assessm…" at bounding box center [226, 476] width 329 height 27
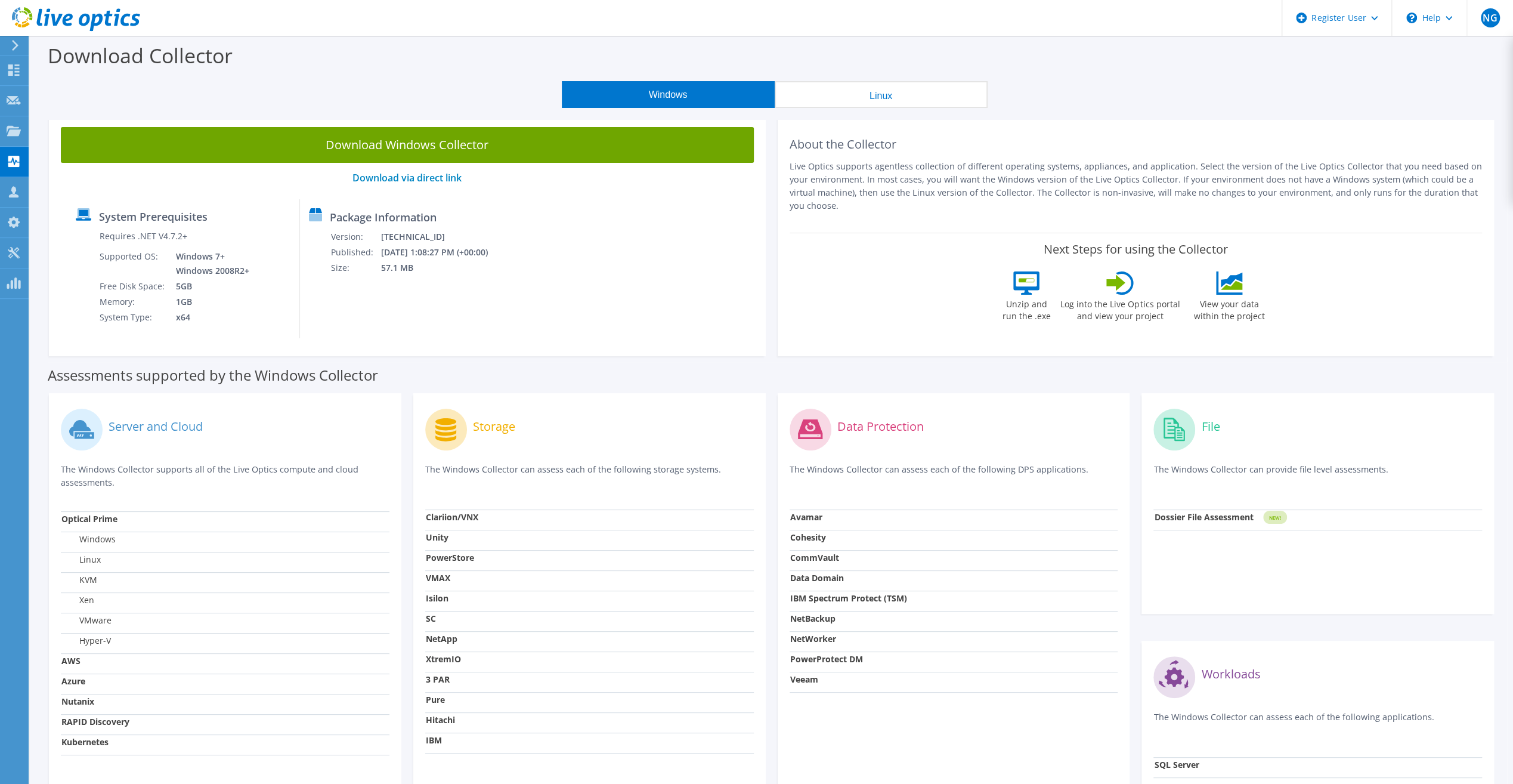
click at [664, 241] on div "System Prerequisites Requires .NET V4.7.2+ Supported OS: Windows 7+ Windows 200…" at bounding box center [408, 268] width 682 height 139
